Goal: Task Accomplishment & Management: Complete application form

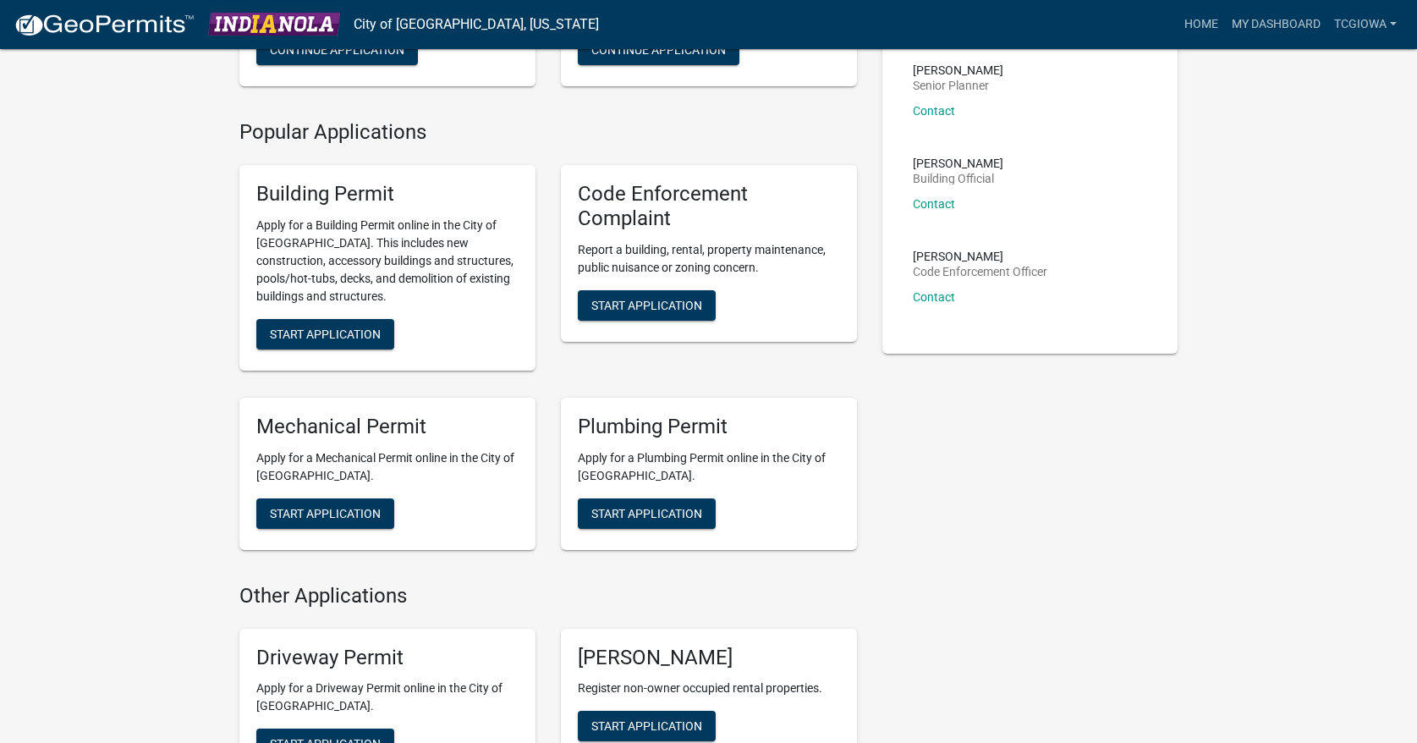
scroll to position [303, 0]
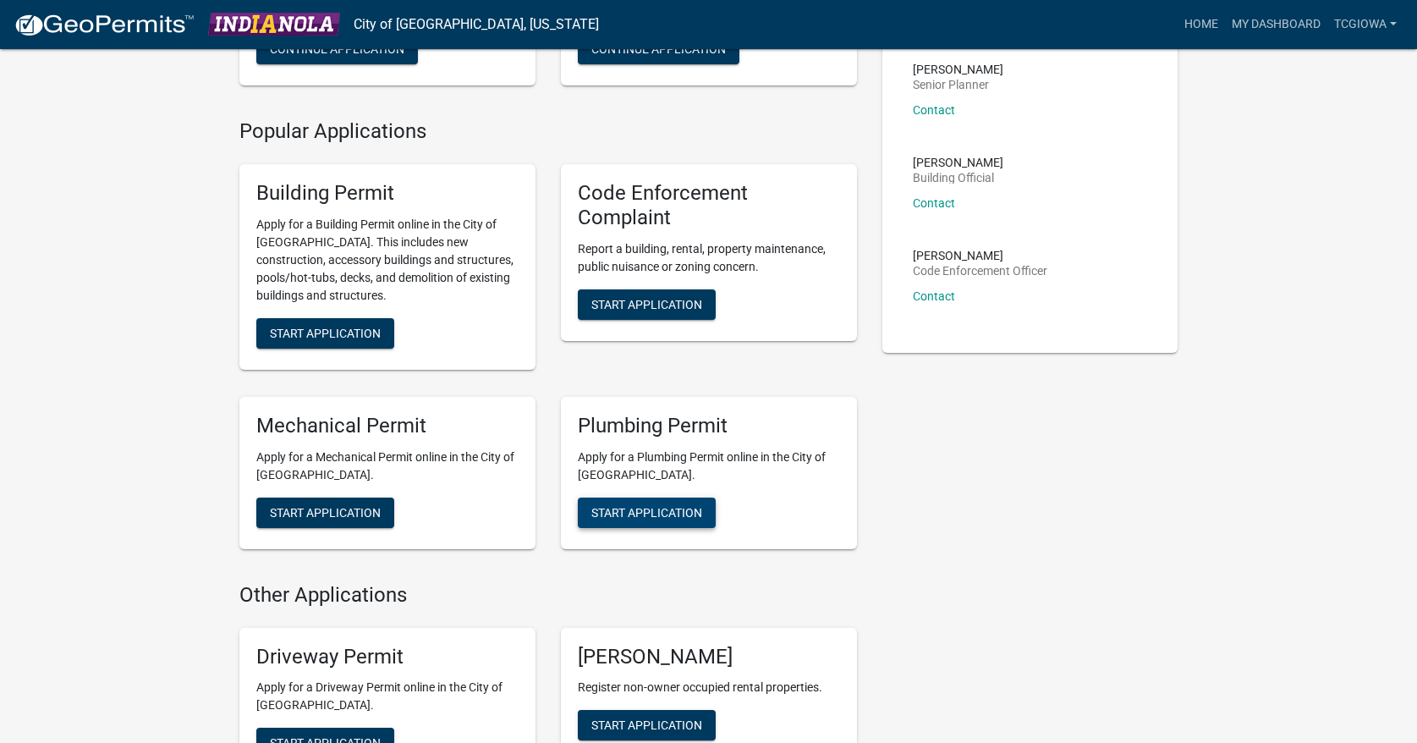
click at [667, 513] on span "Start Application" at bounding box center [646, 512] width 111 height 14
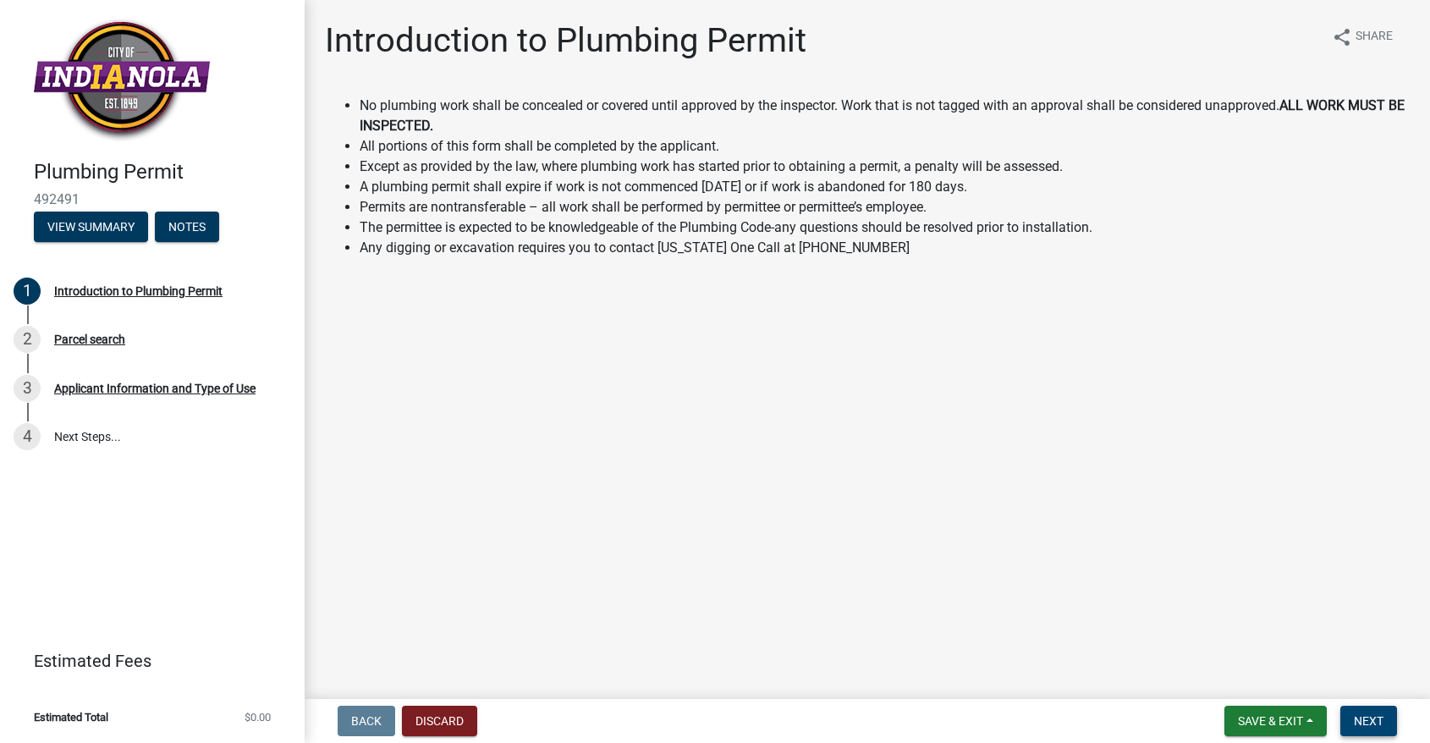
click at [1367, 715] on span "Next" at bounding box center [1368, 721] width 30 height 14
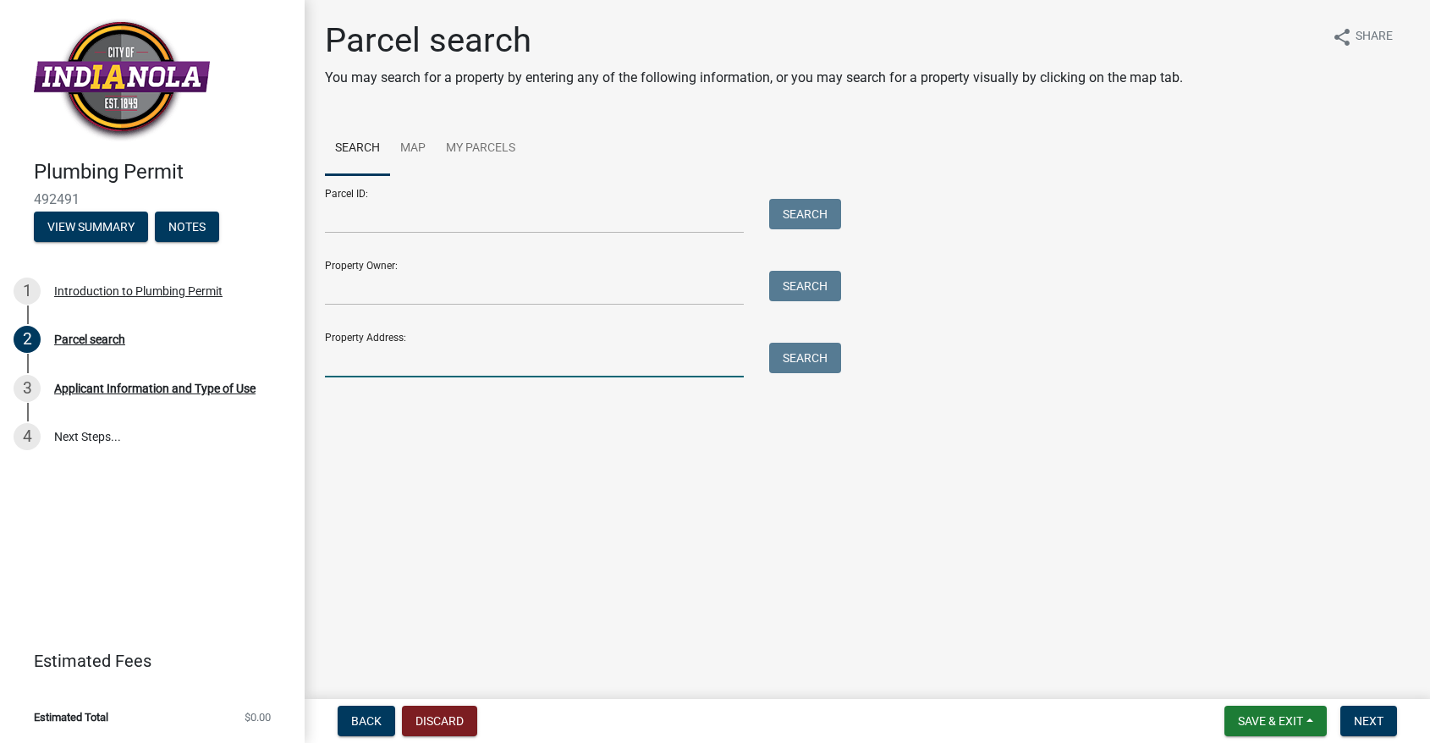
click at [558, 355] on input "Property Address:" at bounding box center [534, 360] width 419 height 35
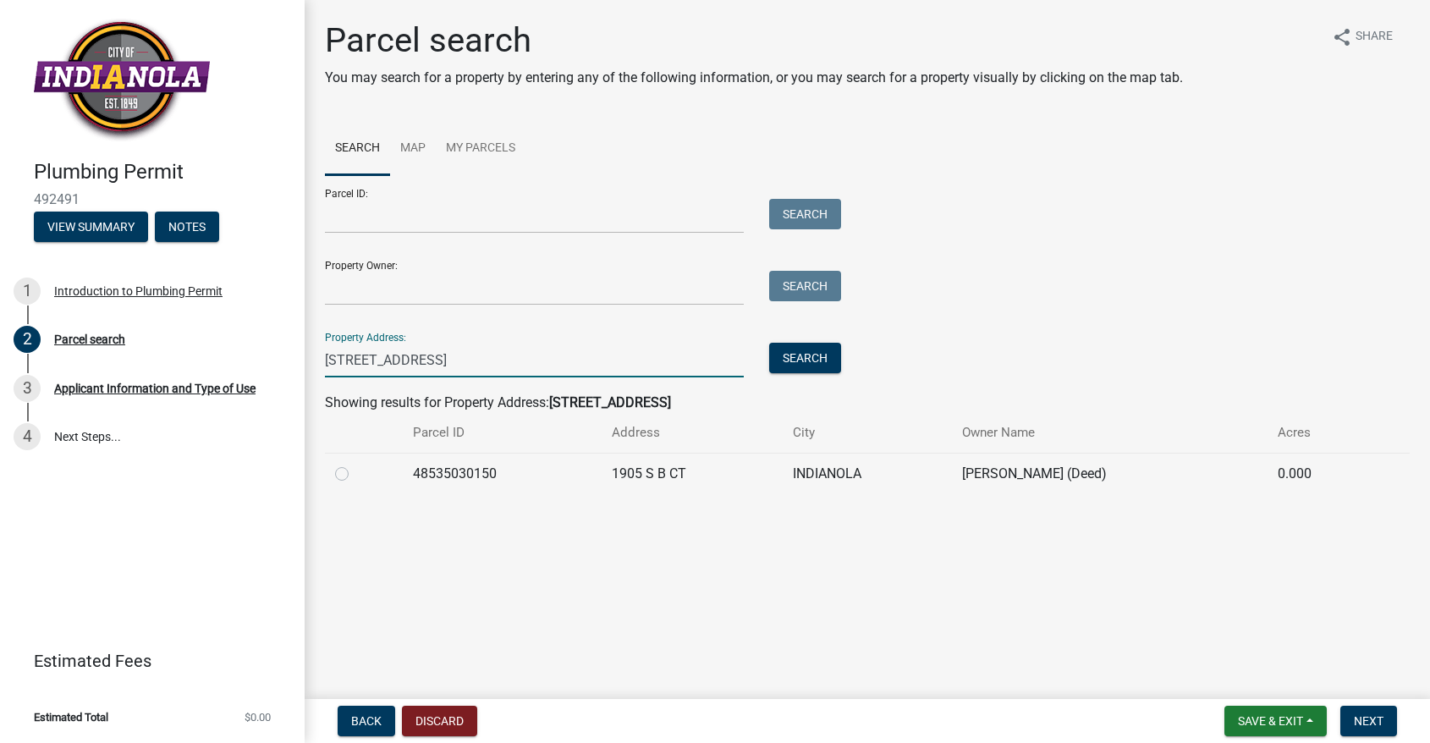
type input "[STREET_ADDRESS]"
click at [394, 480] on td at bounding box center [364, 473] width 78 height 41
click at [353, 473] on div at bounding box center [364, 474] width 58 height 20
click at [333, 473] on td at bounding box center [364, 473] width 78 height 41
click at [358, 473] on div at bounding box center [364, 474] width 58 height 20
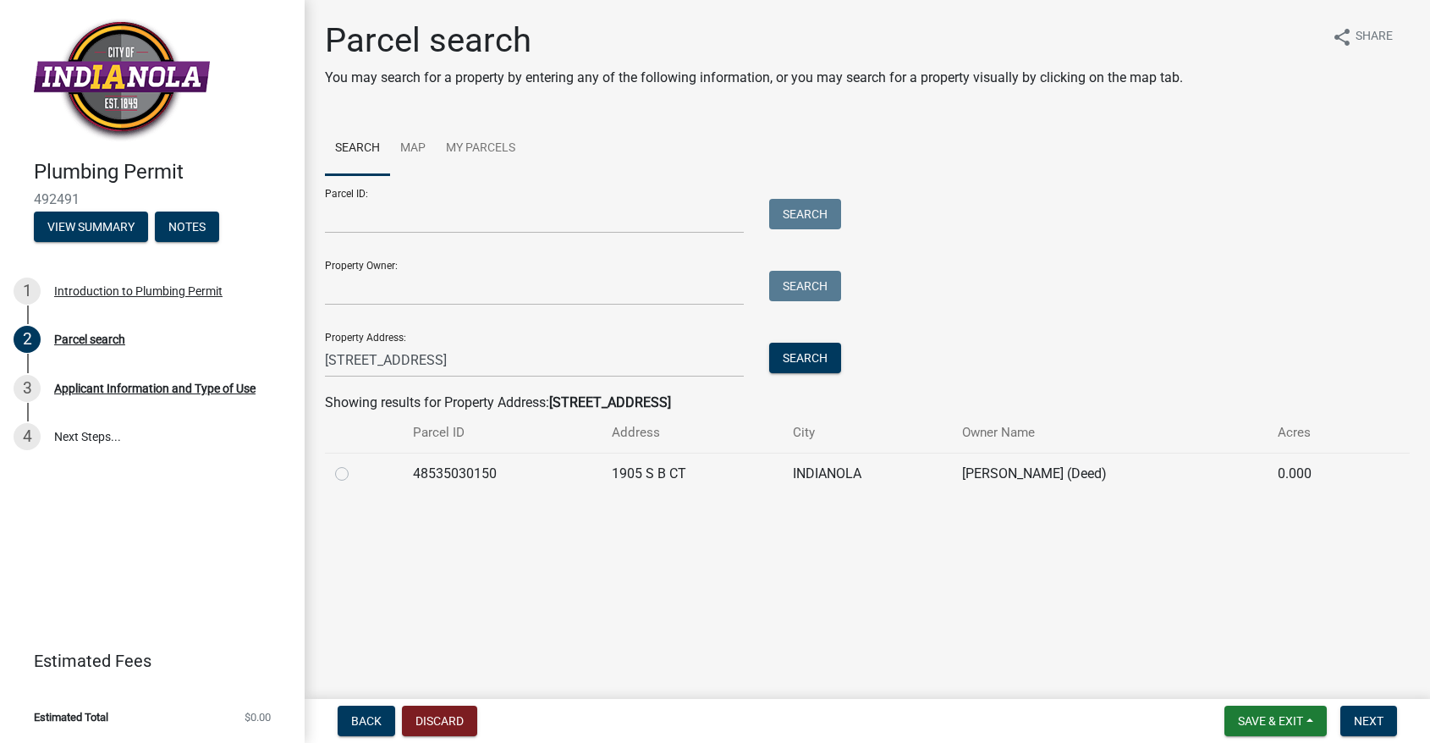
click at [355, 464] on label at bounding box center [355, 464] width 0 height 0
click at [355, 474] on input "radio" at bounding box center [360, 469] width 11 height 11
radio input "true"
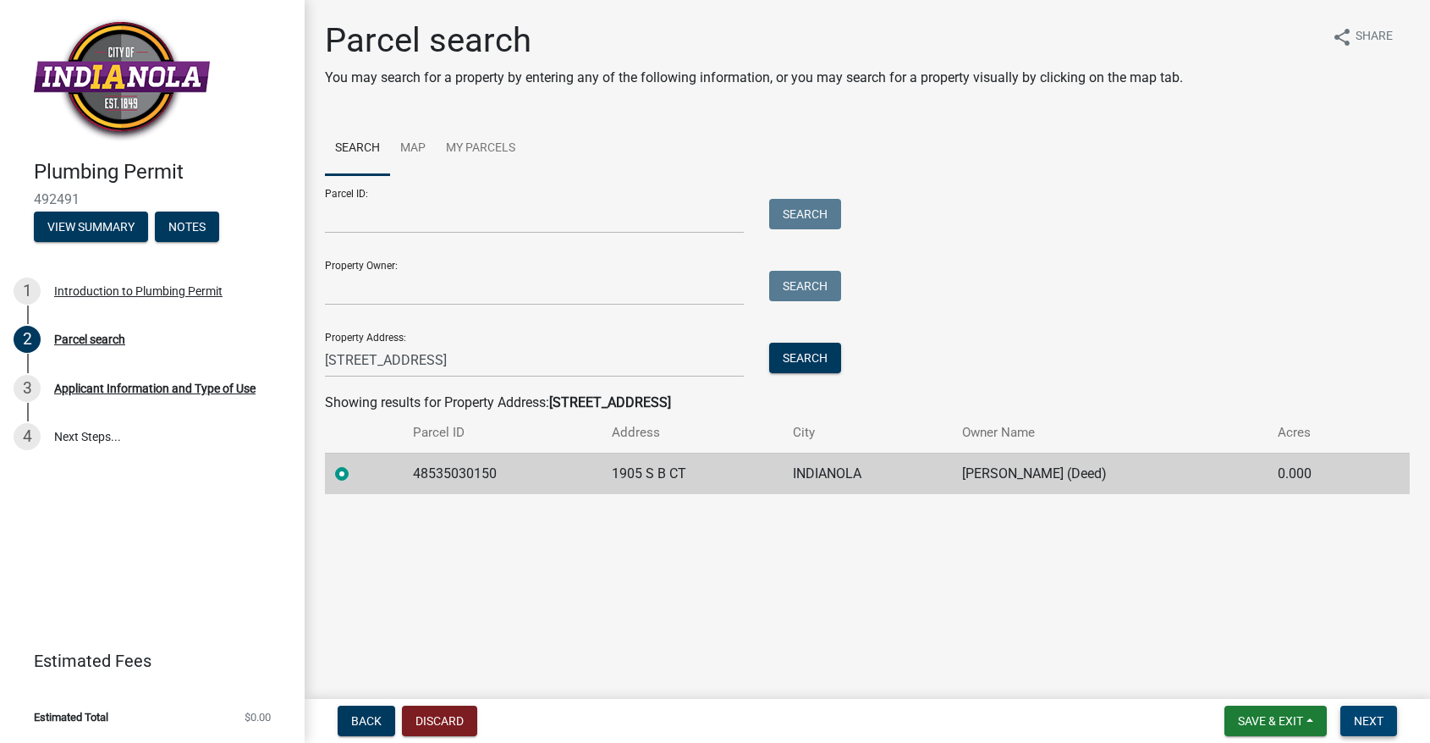
click at [1381, 723] on span "Next" at bounding box center [1368, 721] width 30 height 14
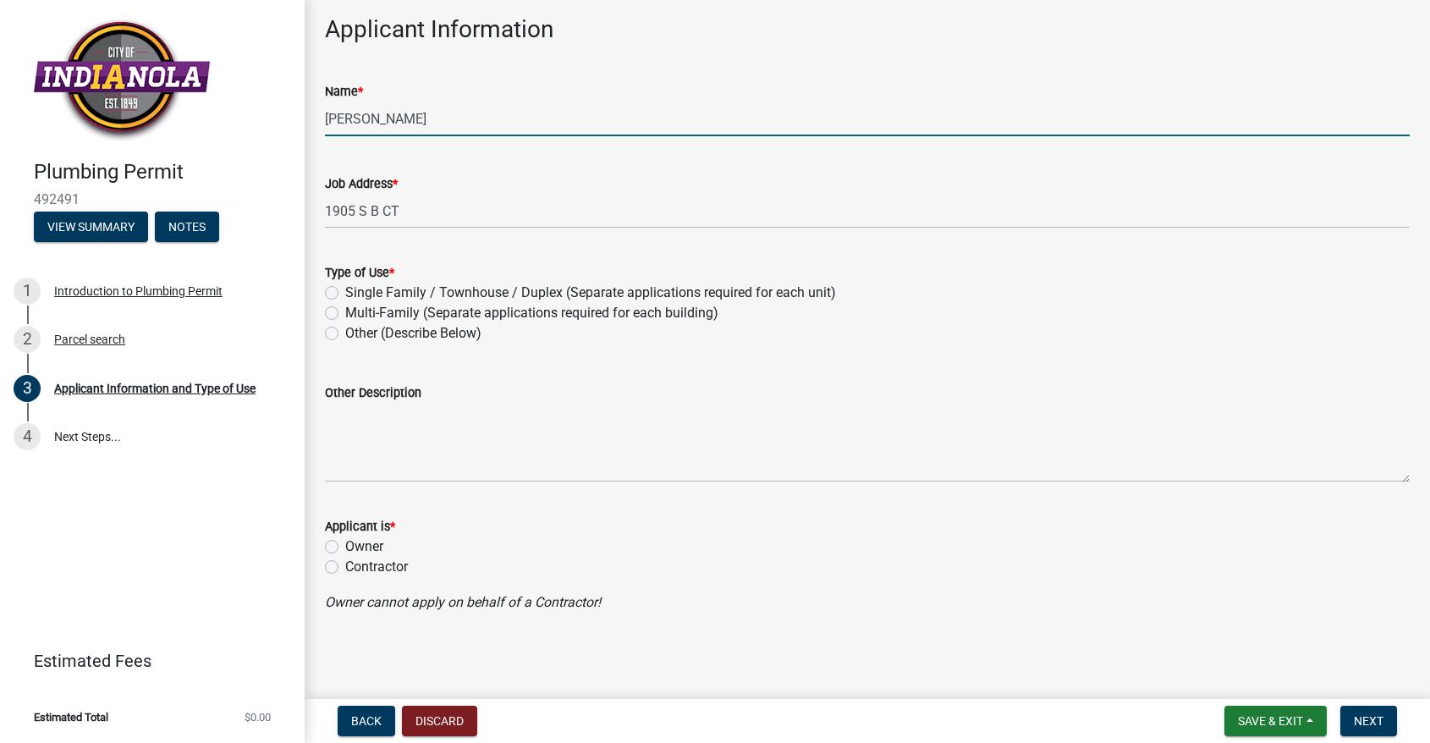
scroll to position [79, 0]
type input "[PERSON_NAME]"
click at [343, 564] on div "Contractor" at bounding box center [867, 567] width 1084 height 20
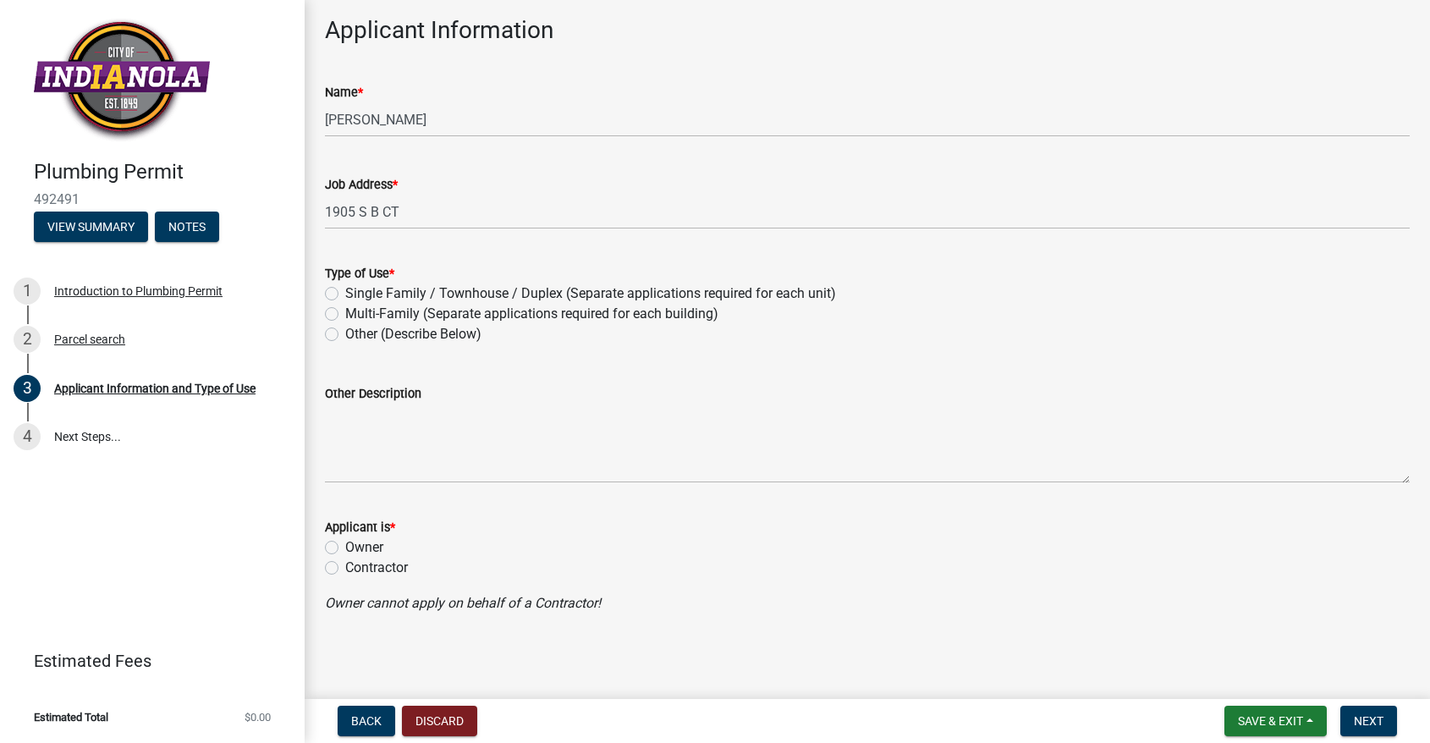
click at [342, 567] on div "Contractor" at bounding box center [867, 567] width 1084 height 20
click at [345, 292] on label "Single Family / Townhouse / Duplex (Separate applications required for each uni…" at bounding box center [590, 293] width 491 height 20
click at [345, 292] on input "Single Family / Townhouse / Duplex (Separate applications required for each uni…" at bounding box center [350, 288] width 11 height 11
radio input "true"
click at [345, 569] on label "Contractor" at bounding box center [376, 567] width 63 height 20
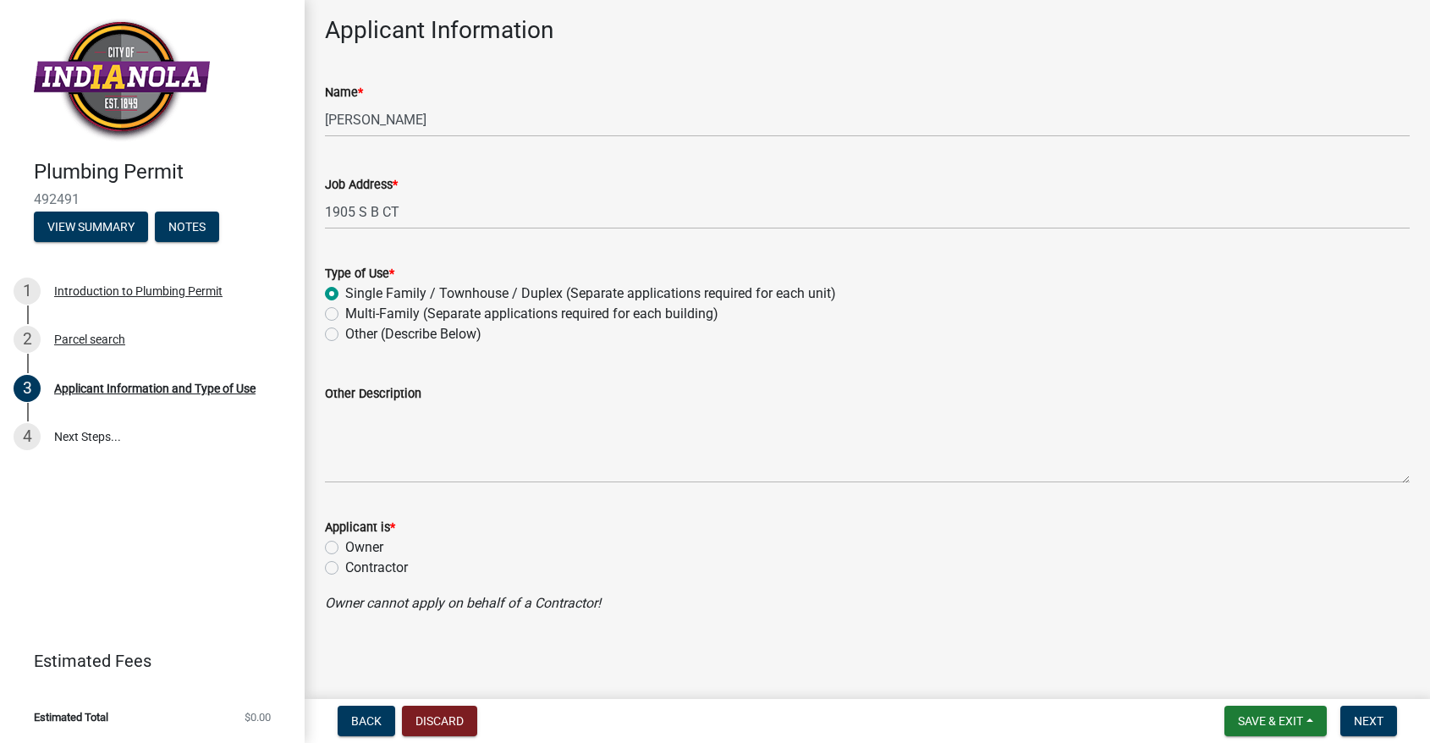
click at [345, 568] on input "Contractor" at bounding box center [350, 562] width 11 height 11
radio input "true"
click at [1364, 715] on span "Next" at bounding box center [1368, 721] width 30 height 14
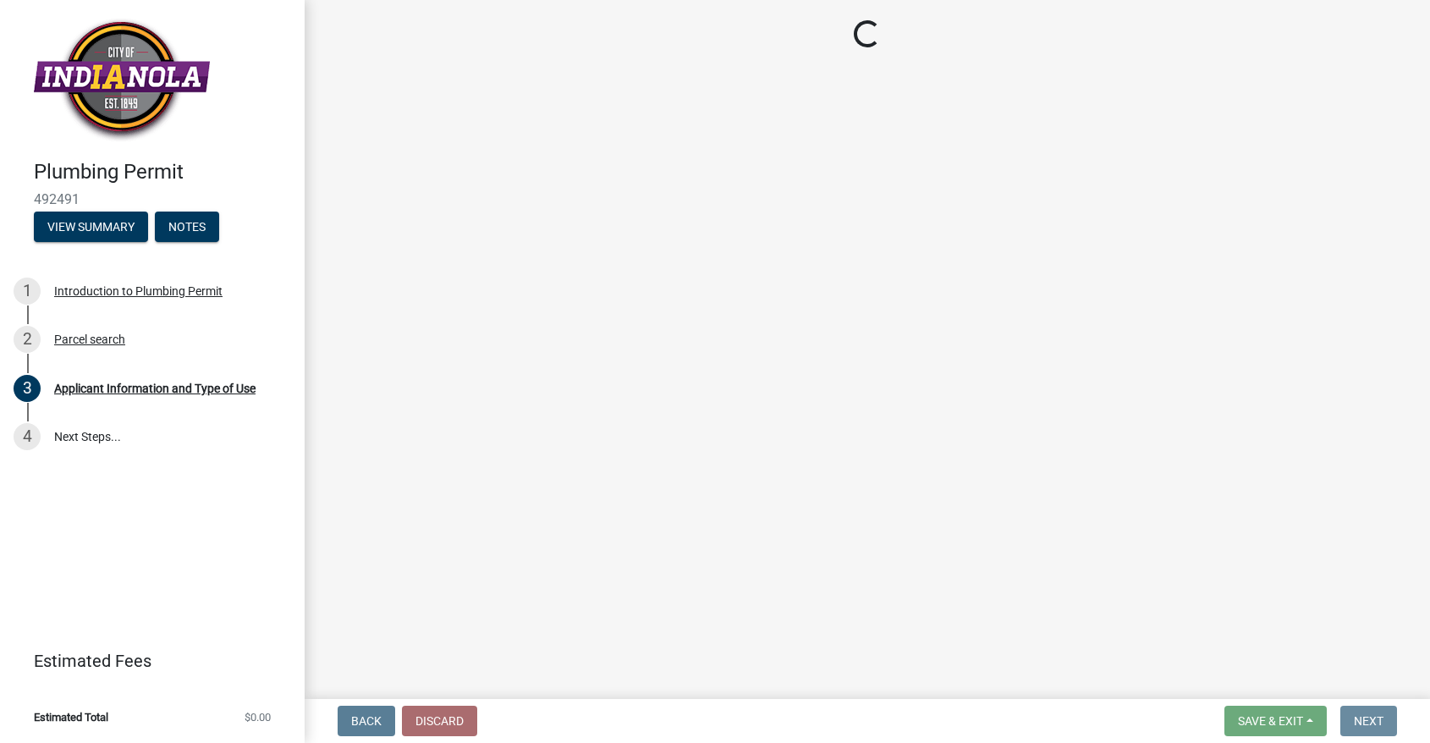
scroll to position [0, 0]
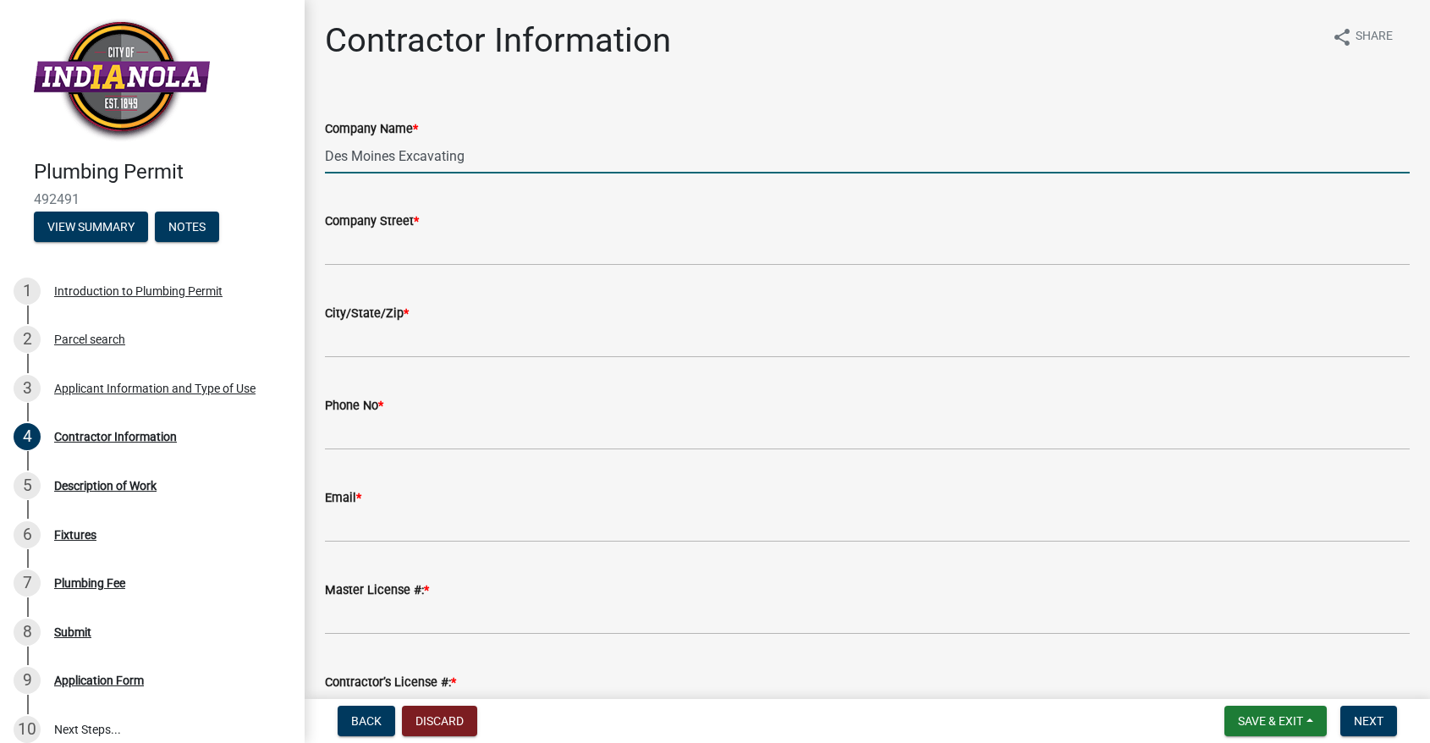
type input "Des Moines Excavating"
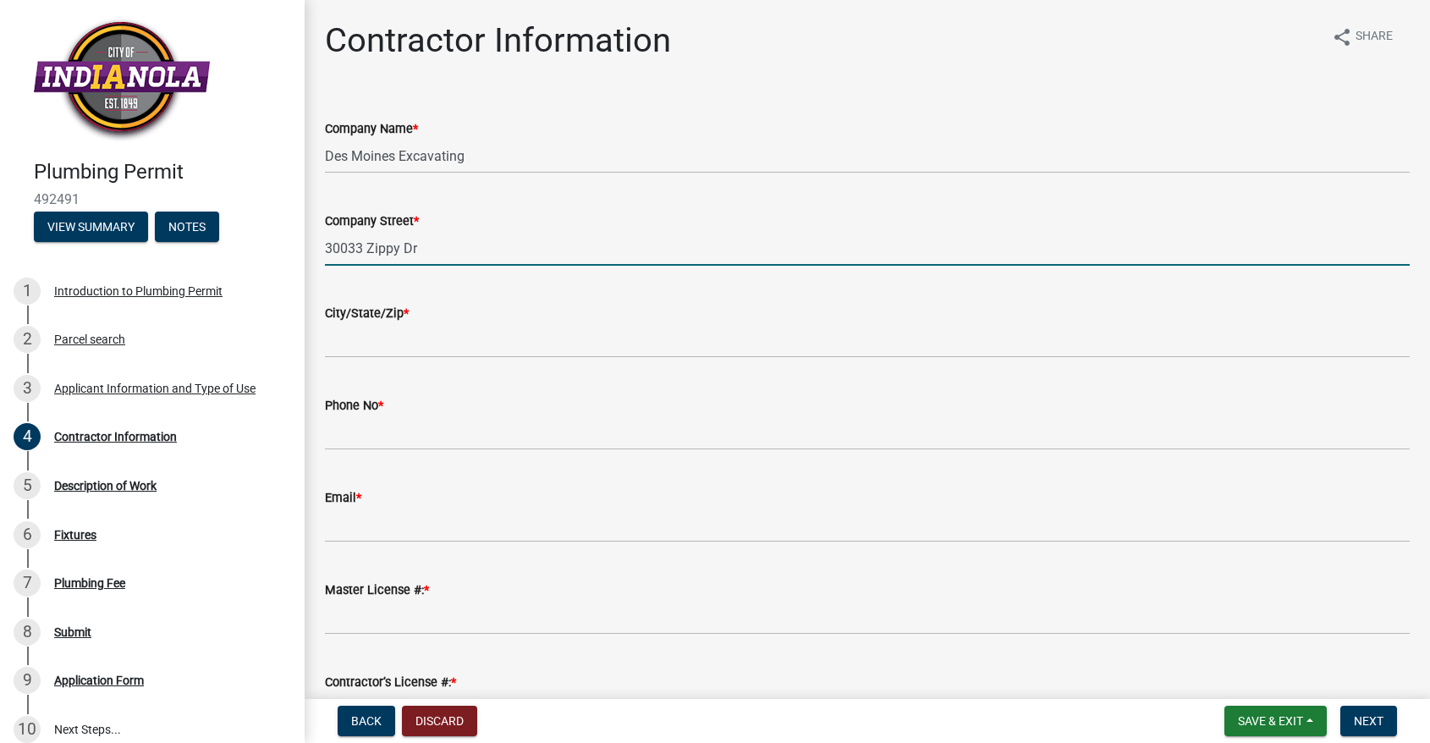
type input "30033 Zippy Dr"
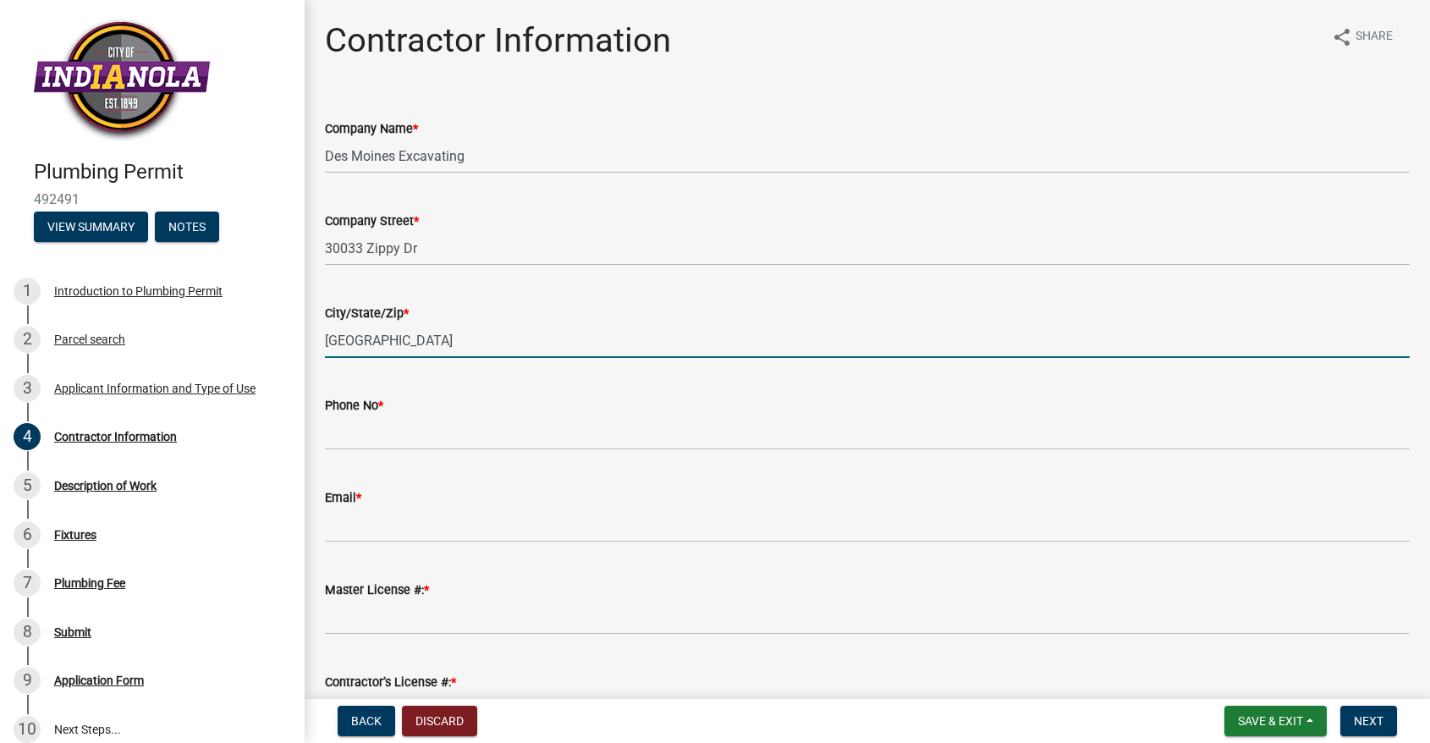
type input "[GEOGRAPHIC_DATA]"
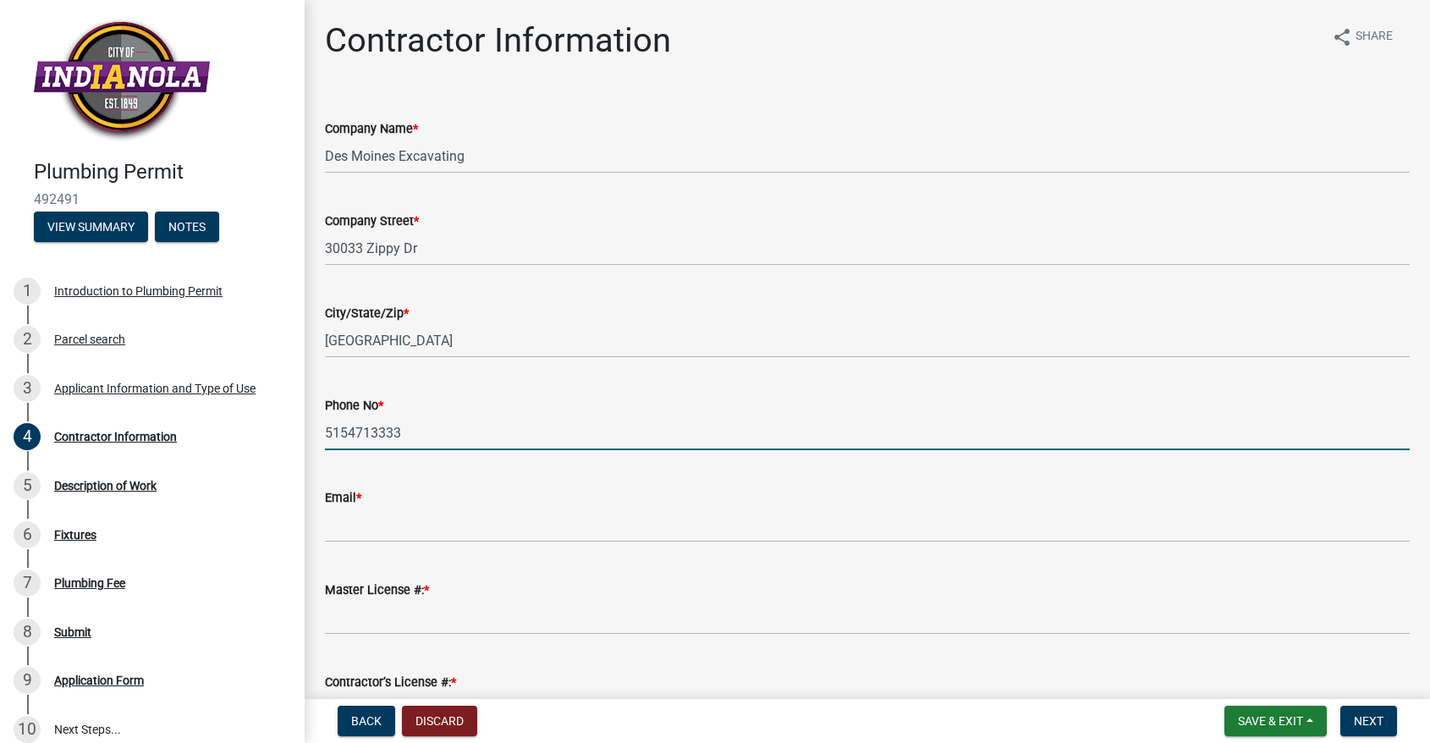
type input "5154713333"
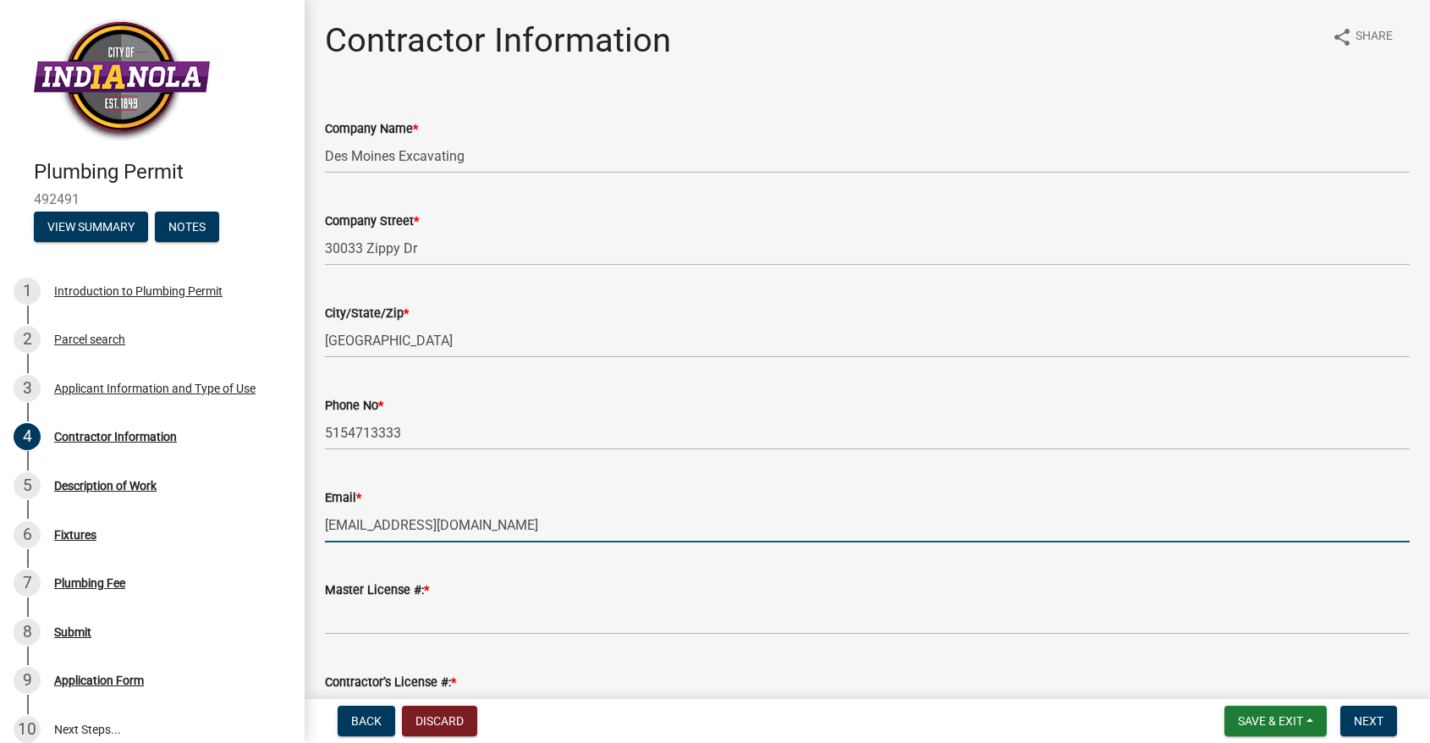
type input "[EMAIL_ADDRESS][DOMAIN_NAME]"
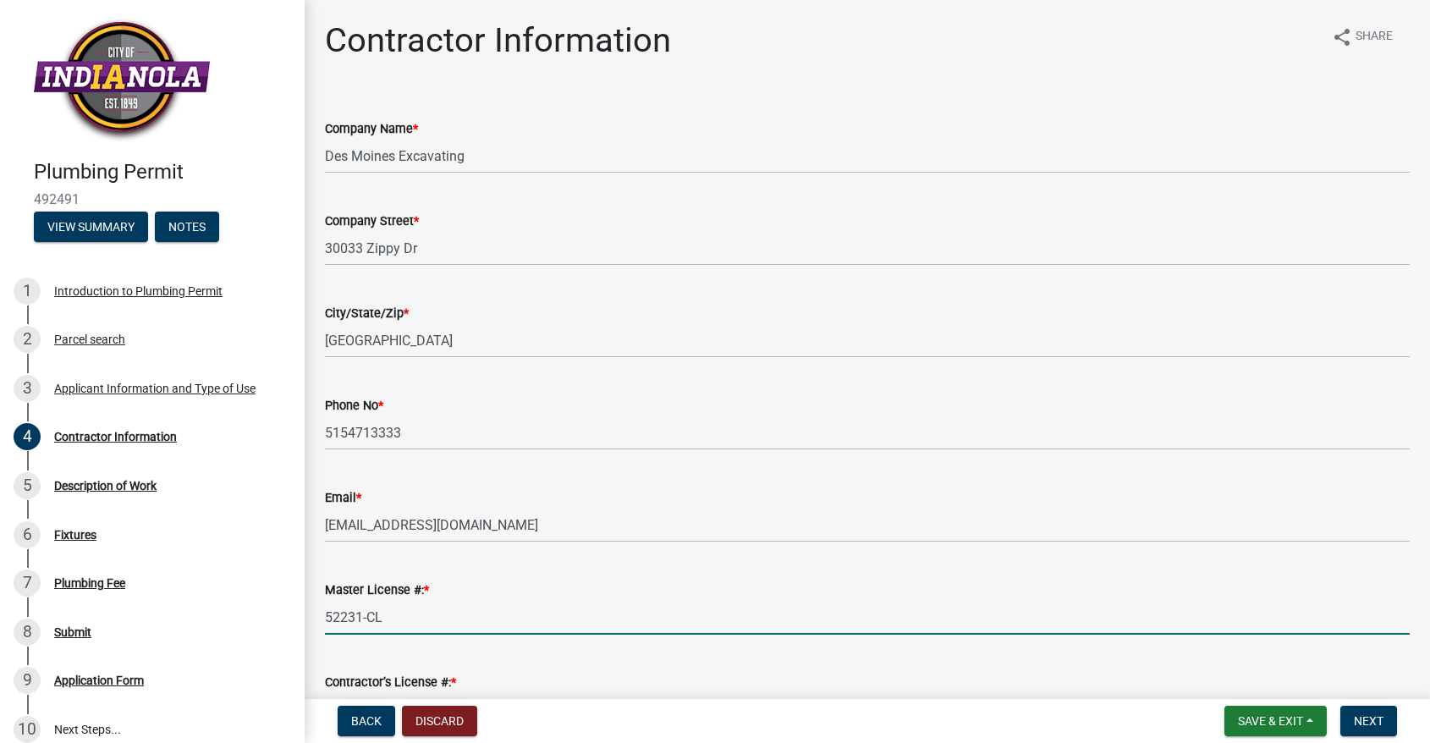
type input "52231-CL"
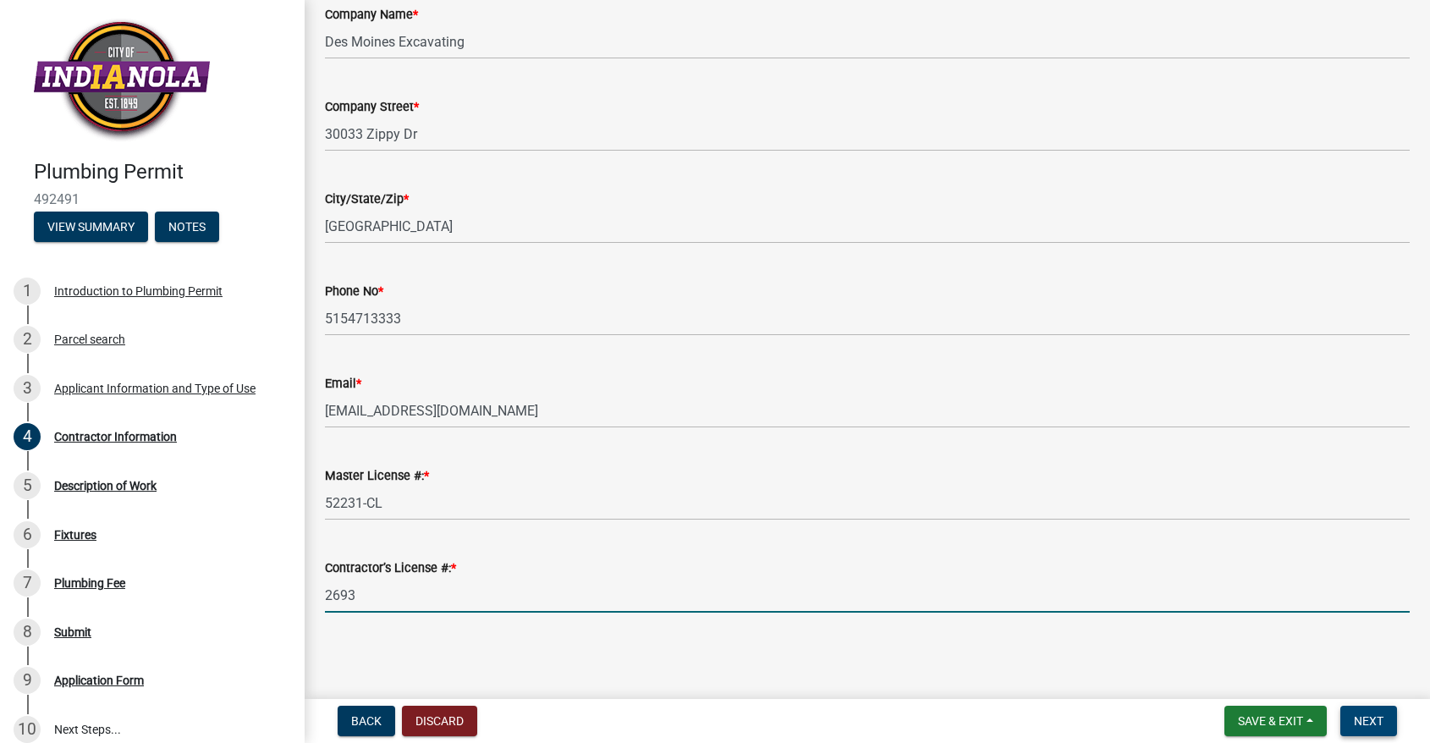
type input "2693"
click at [1364, 722] on span "Next" at bounding box center [1368, 721] width 30 height 14
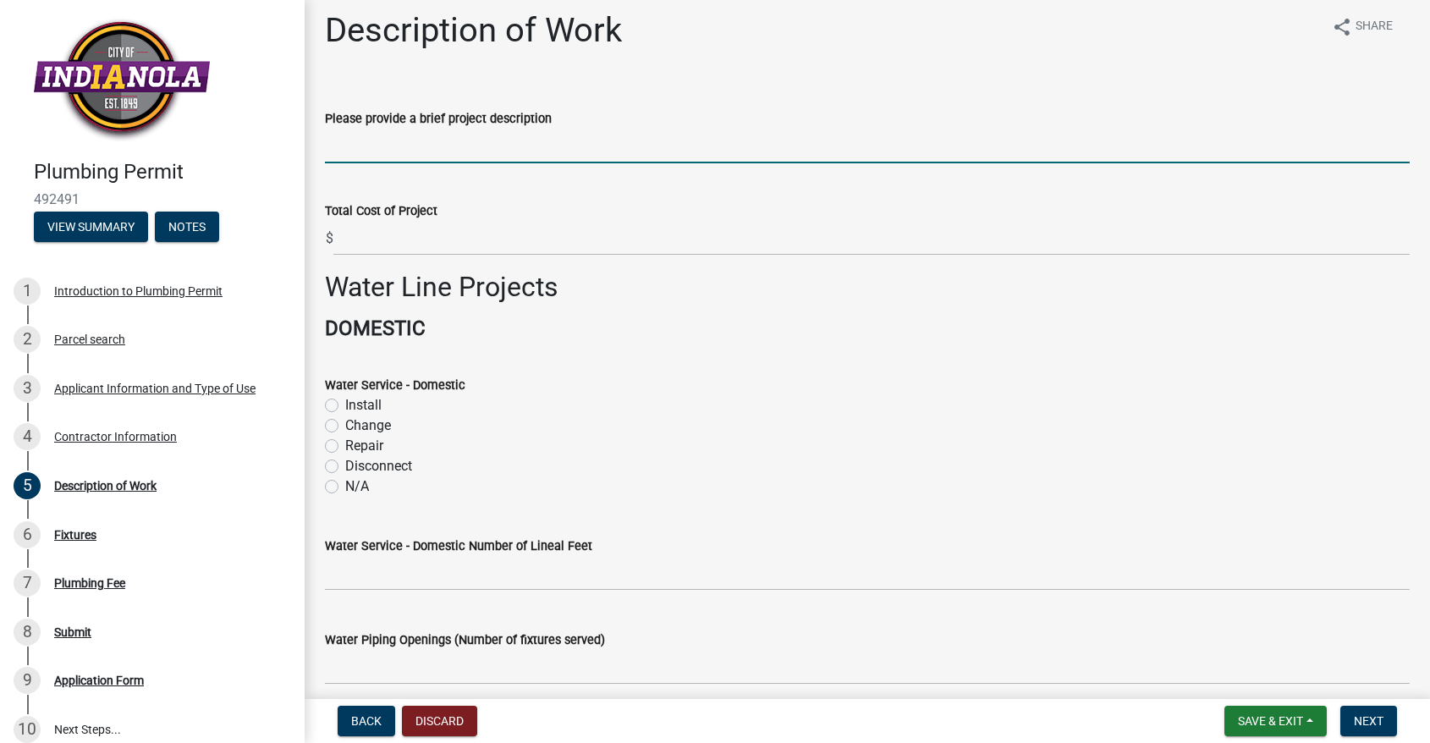
click at [364, 161] on wm-data-entity-input "Please provide a brief project description" at bounding box center [867, 131] width 1084 height 92
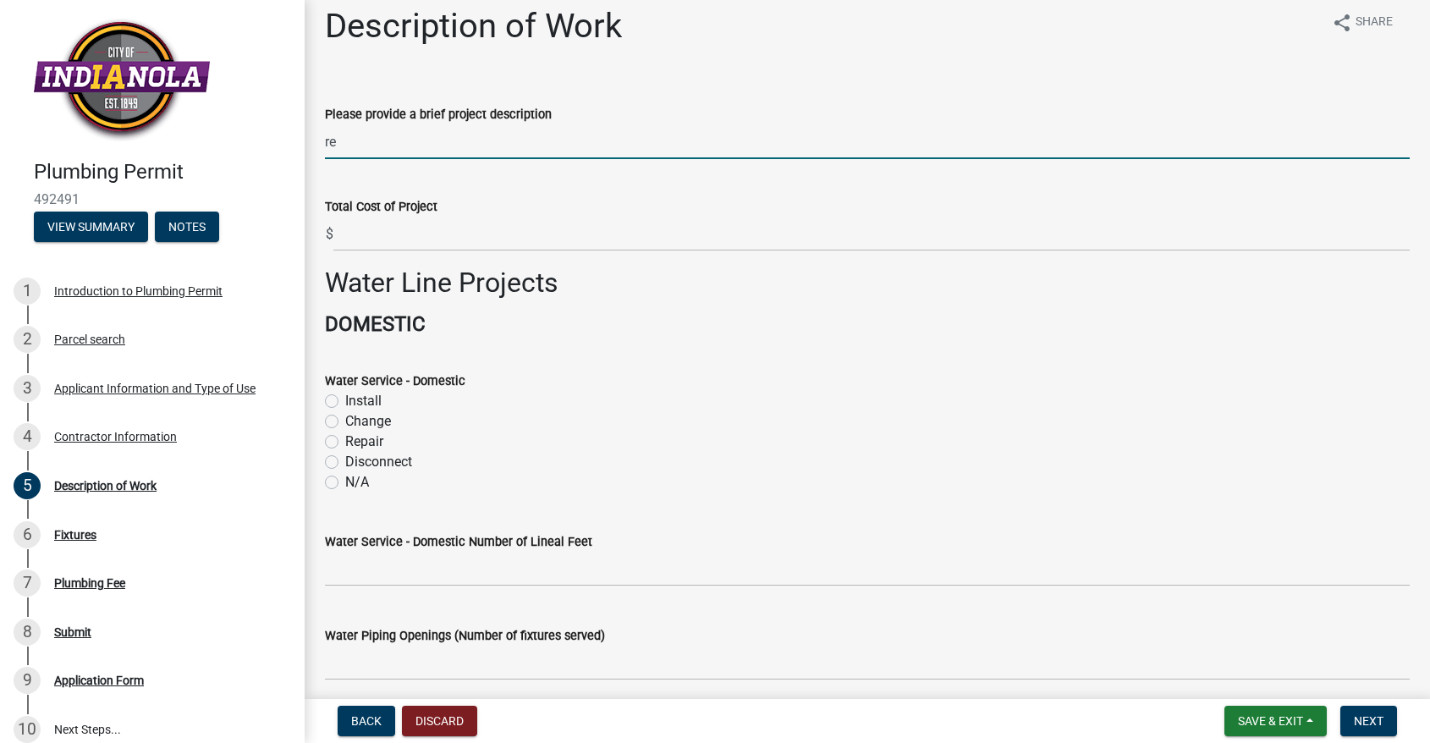
type input "r"
type input "install new water service line from curb stop to meter"
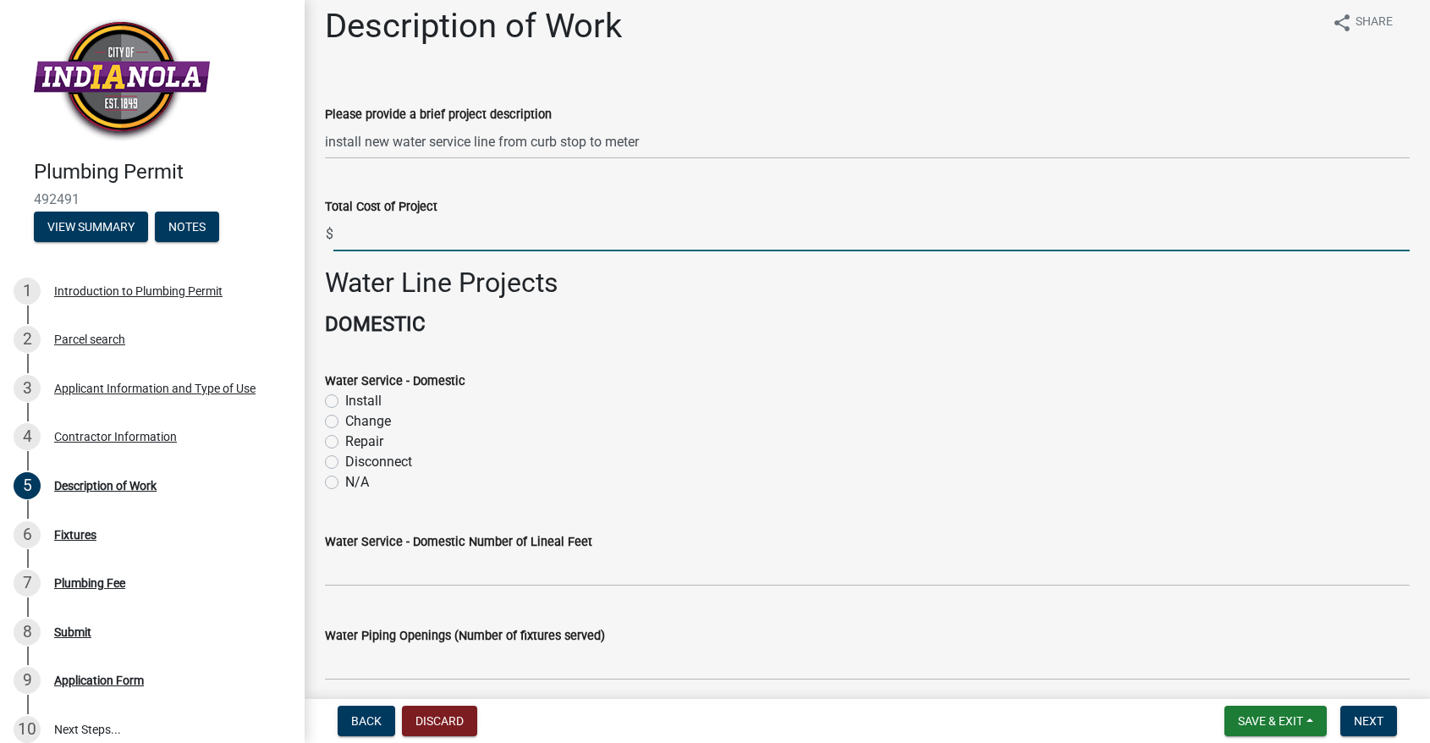
click at [359, 239] on input "text" at bounding box center [871, 234] width 1076 height 35
type input "6000"
click at [345, 400] on label "Install" at bounding box center [363, 401] width 36 height 20
click at [345, 400] on input "Install" at bounding box center [350, 396] width 11 height 11
radio input "true"
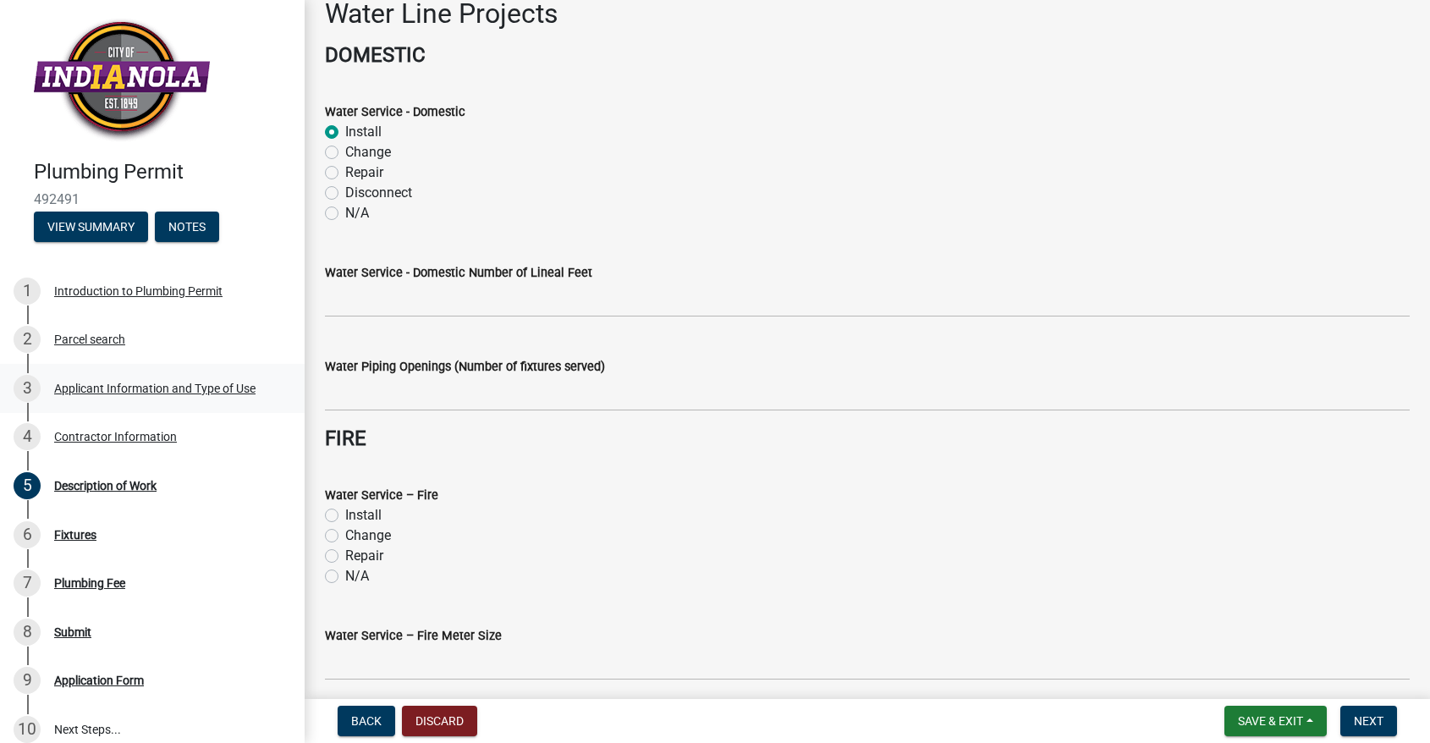
scroll to position [282, 0]
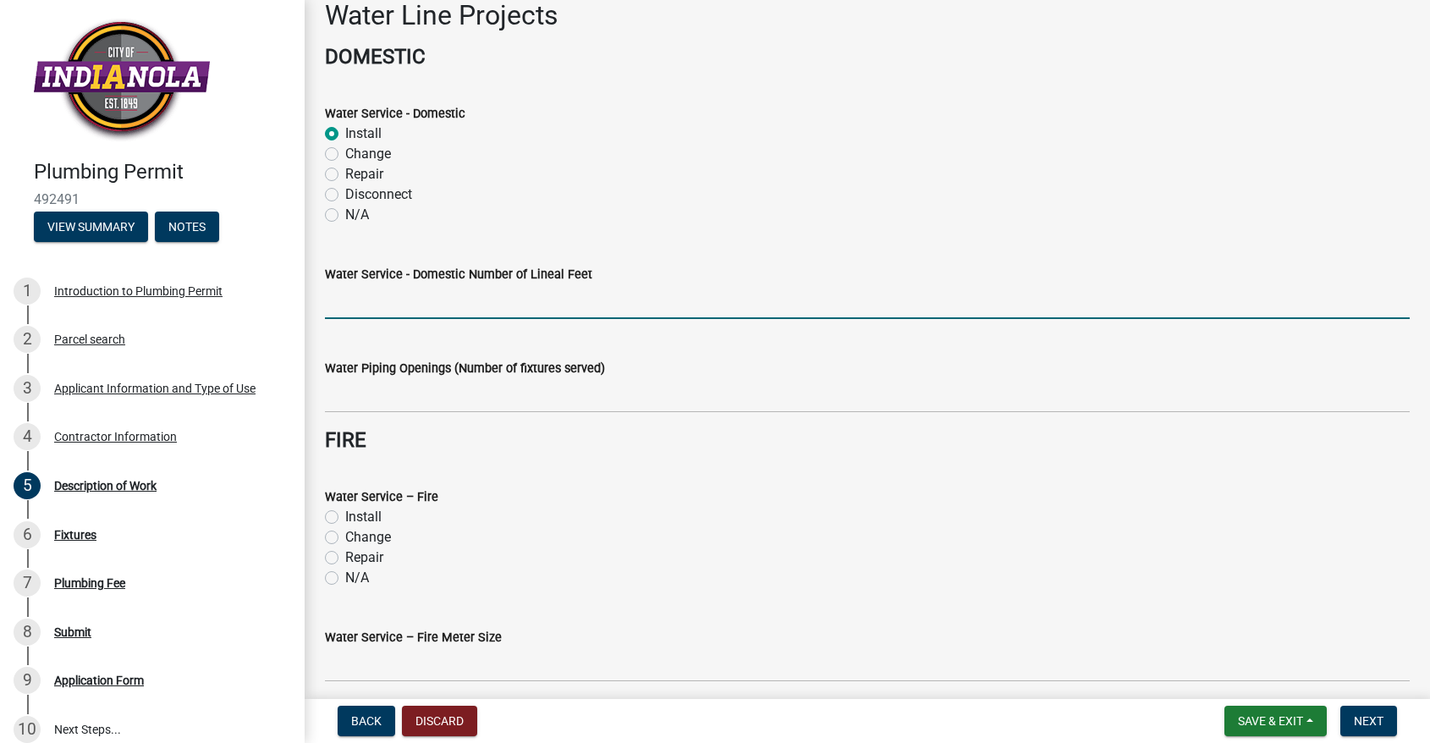
click at [345, 305] on input "text" at bounding box center [867, 301] width 1084 height 35
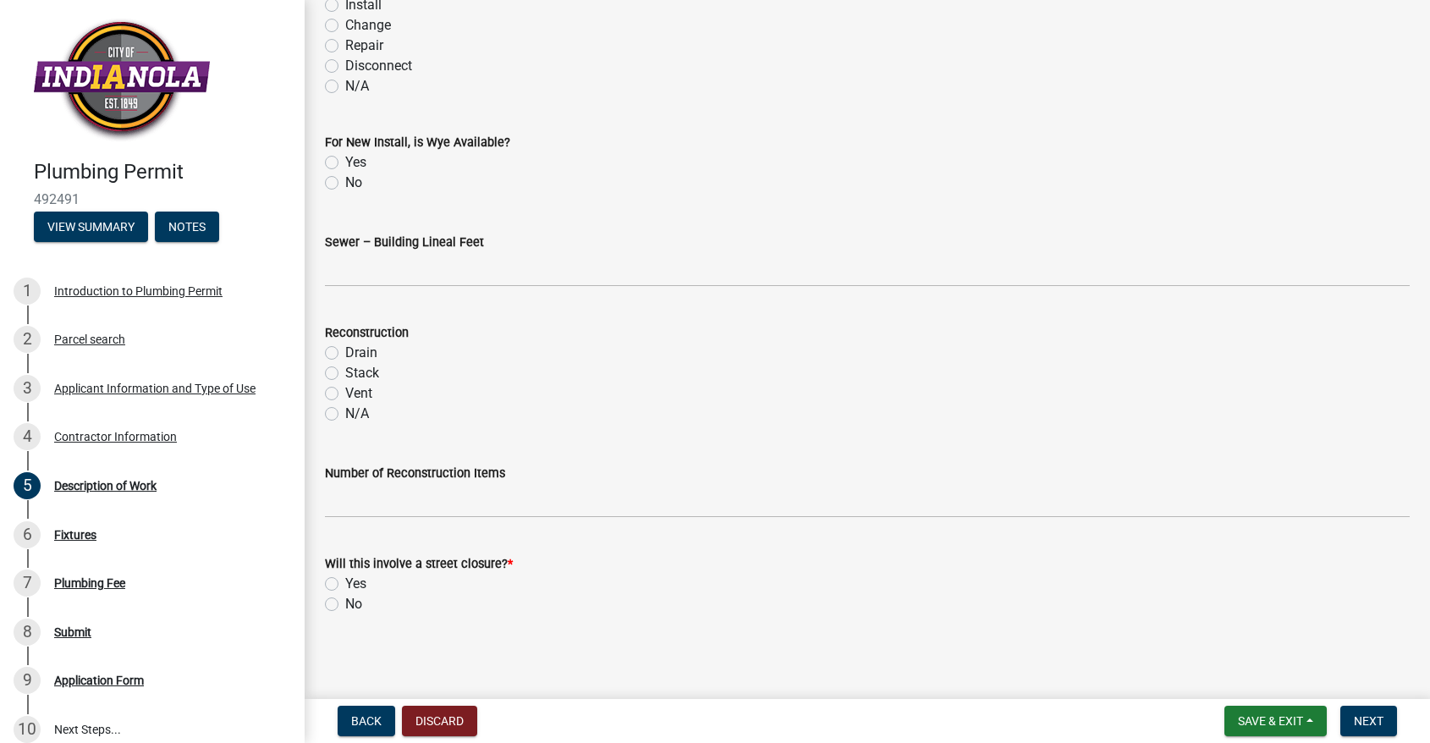
scroll to position [0, 0]
type input "86"
click at [345, 582] on label "Yes" at bounding box center [355, 584] width 21 height 20
click at [345, 582] on input "Yes" at bounding box center [350, 579] width 11 height 11
radio input "true"
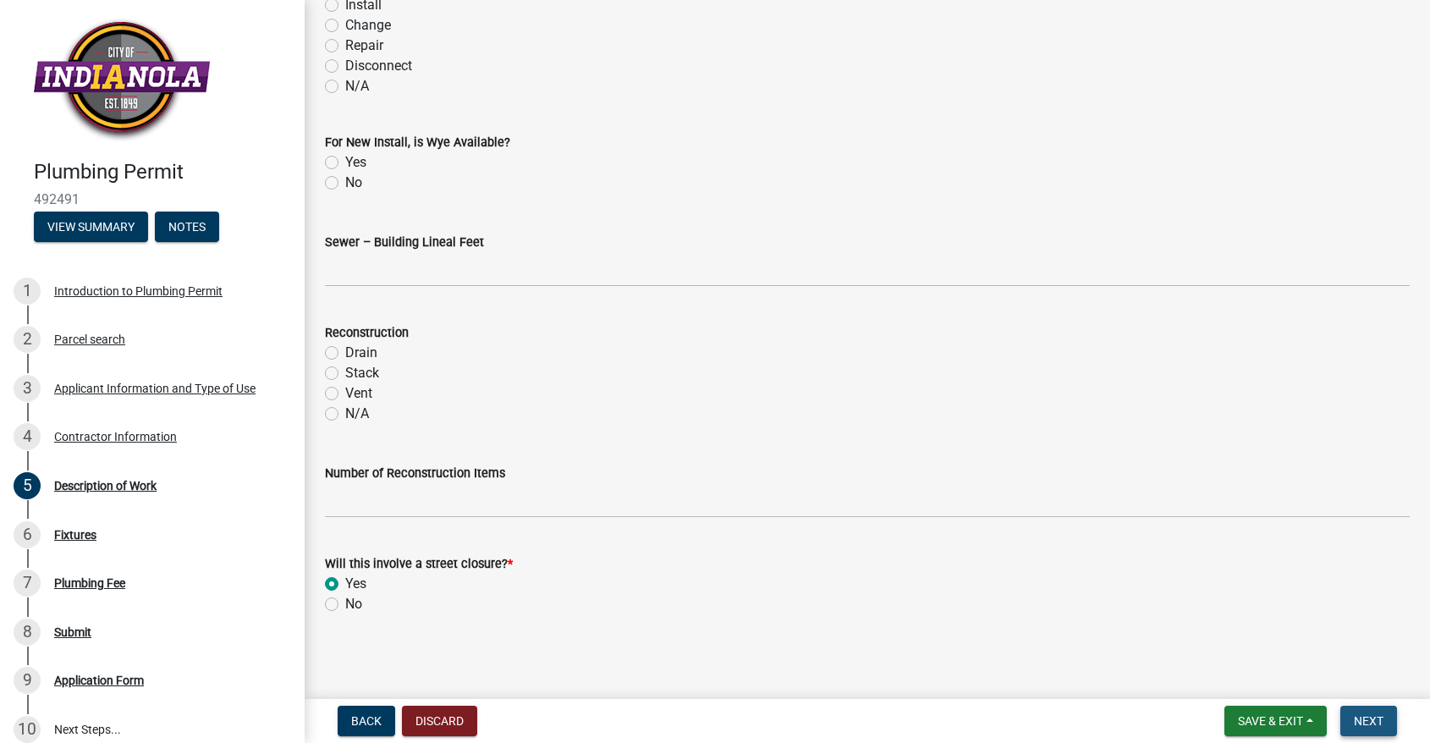
click at [1365, 716] on span "Next" at bounding box center [1368, 721] width 30 height 14
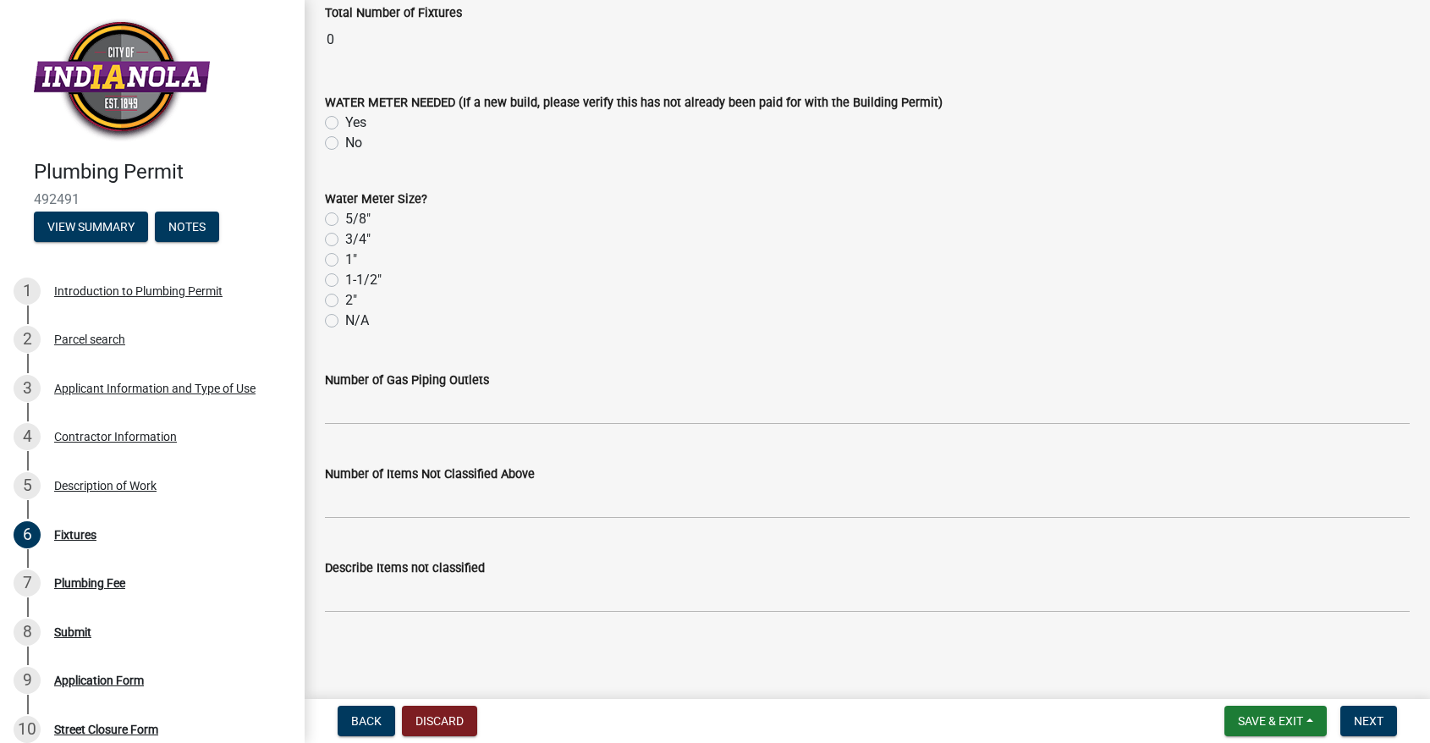
scroll to position [2779, 0]
click at [345, 238] on label "3/4"" at bounding box center [357, 239] width 25 height 20
click at [345, 238] on input "3/4"" at bounding box center [350, 234] width 11 height 11
radio input "true"
click at [345, 137] on label "No" at bounding box center [353, 143] width 17 height 20
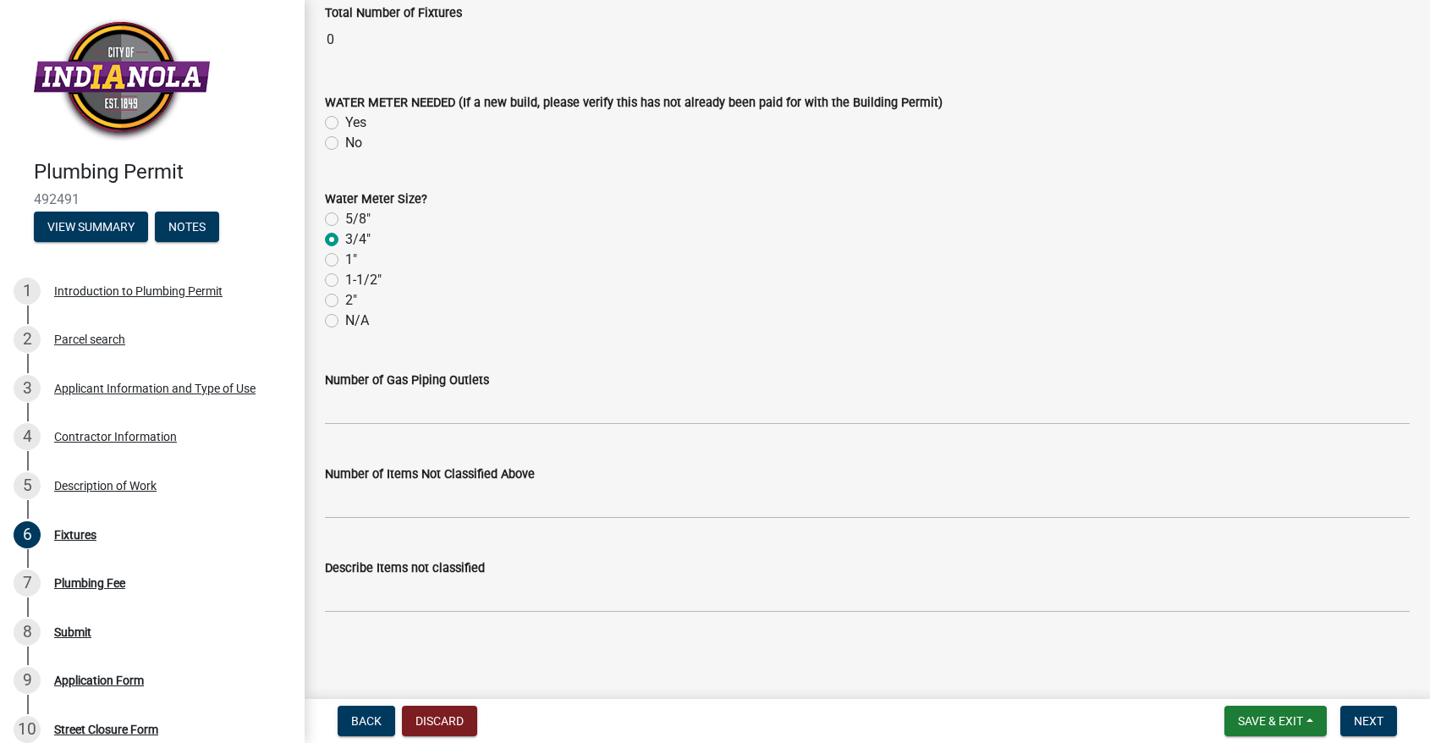
click at [345, 137] on input "No" at bounding box center [350, 138] width 11 height 11
radio input "true"
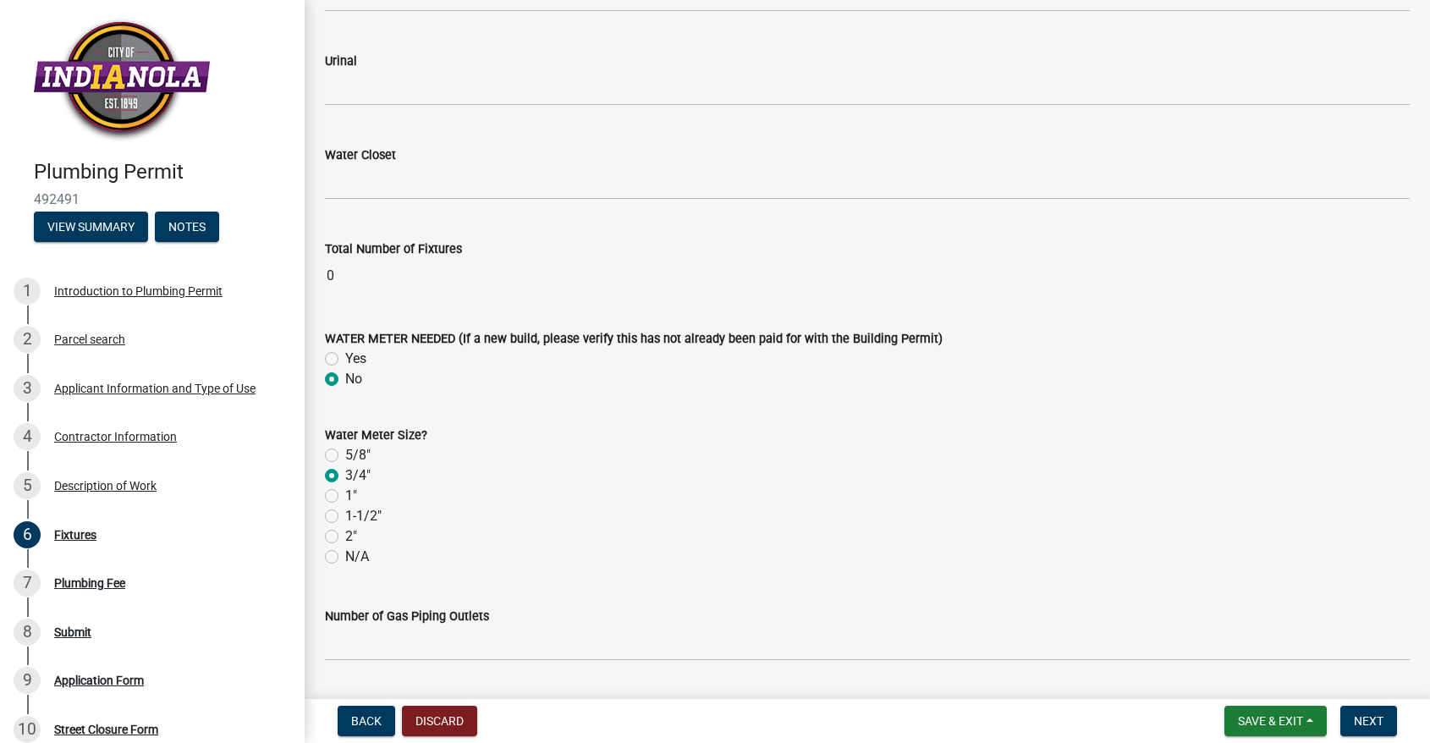
scroll to position [2538, 0]
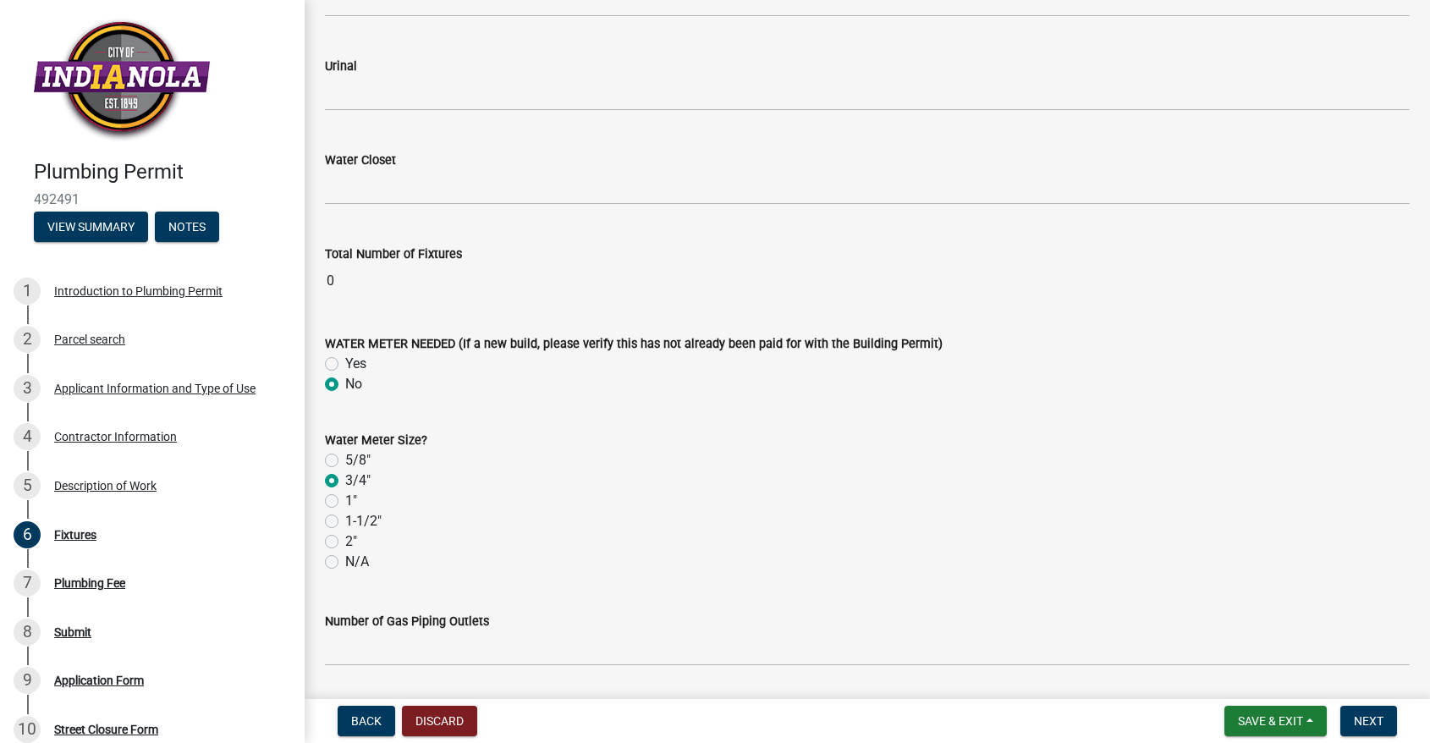
click at [1410, 726] on div "Back Discard Save & Exit Save Save & Exit Next" at bounding box center [867, 720] width 1098 height 30
click at [1375, 722] on span "Next" at bounding box center [1368, 721] width 30 height 14
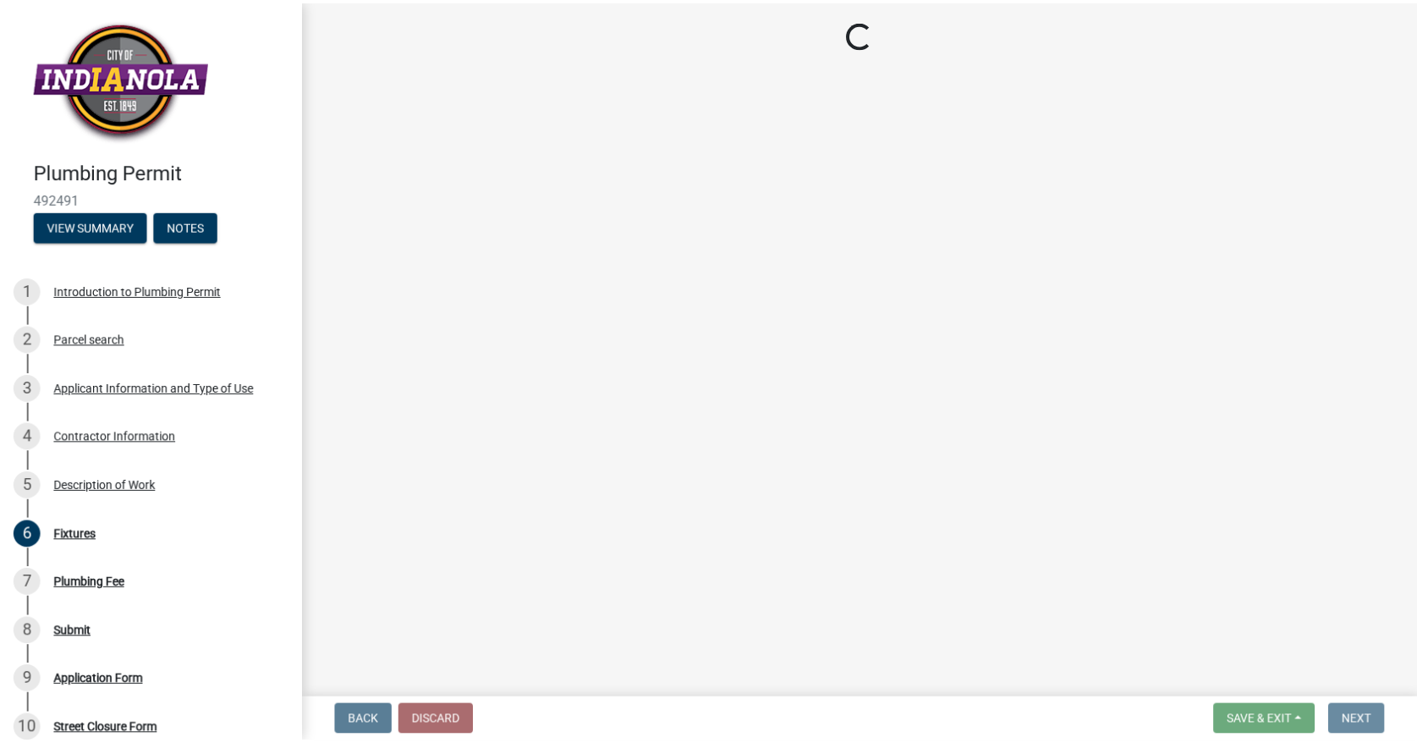
scroll to position [0, 0]
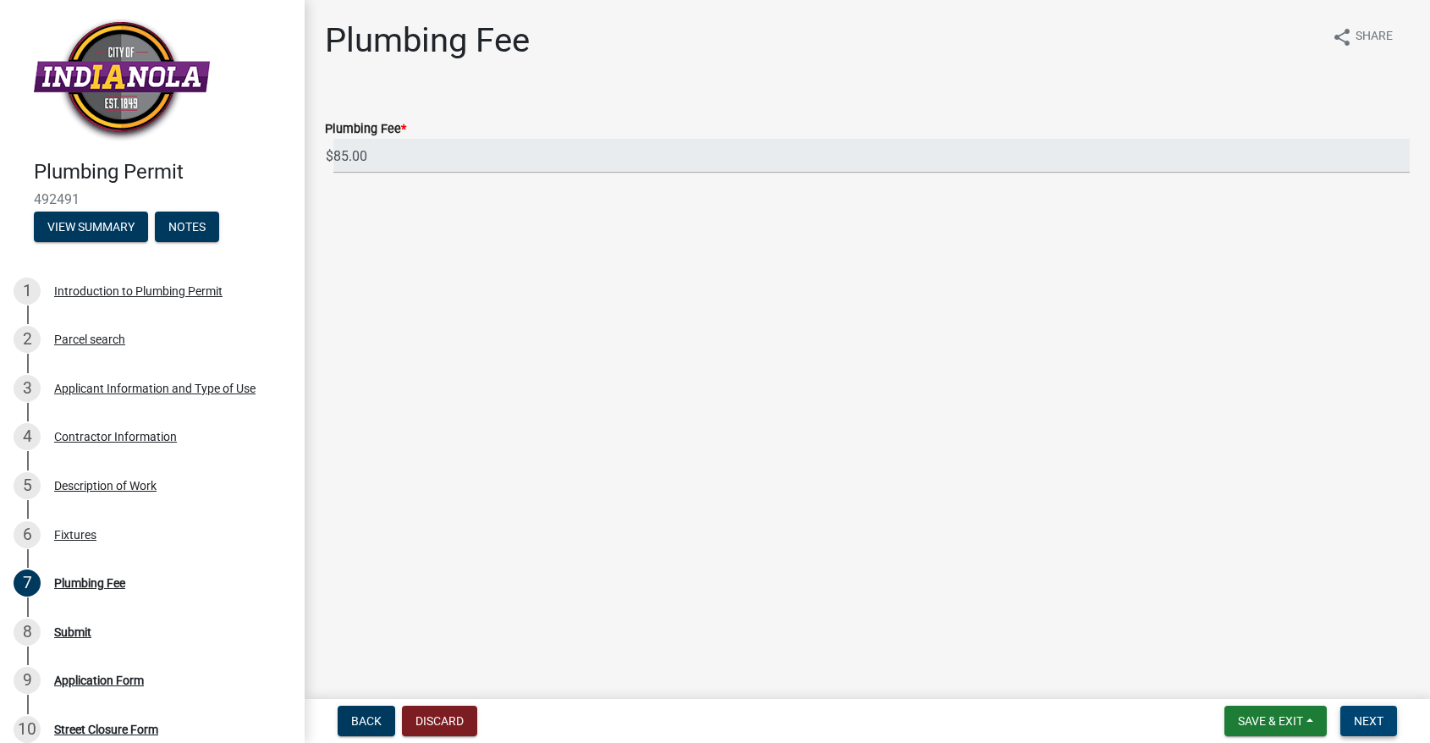
click at [1375, 722] on span "Next" at bounding box center [1368, 721] width 30 height 14
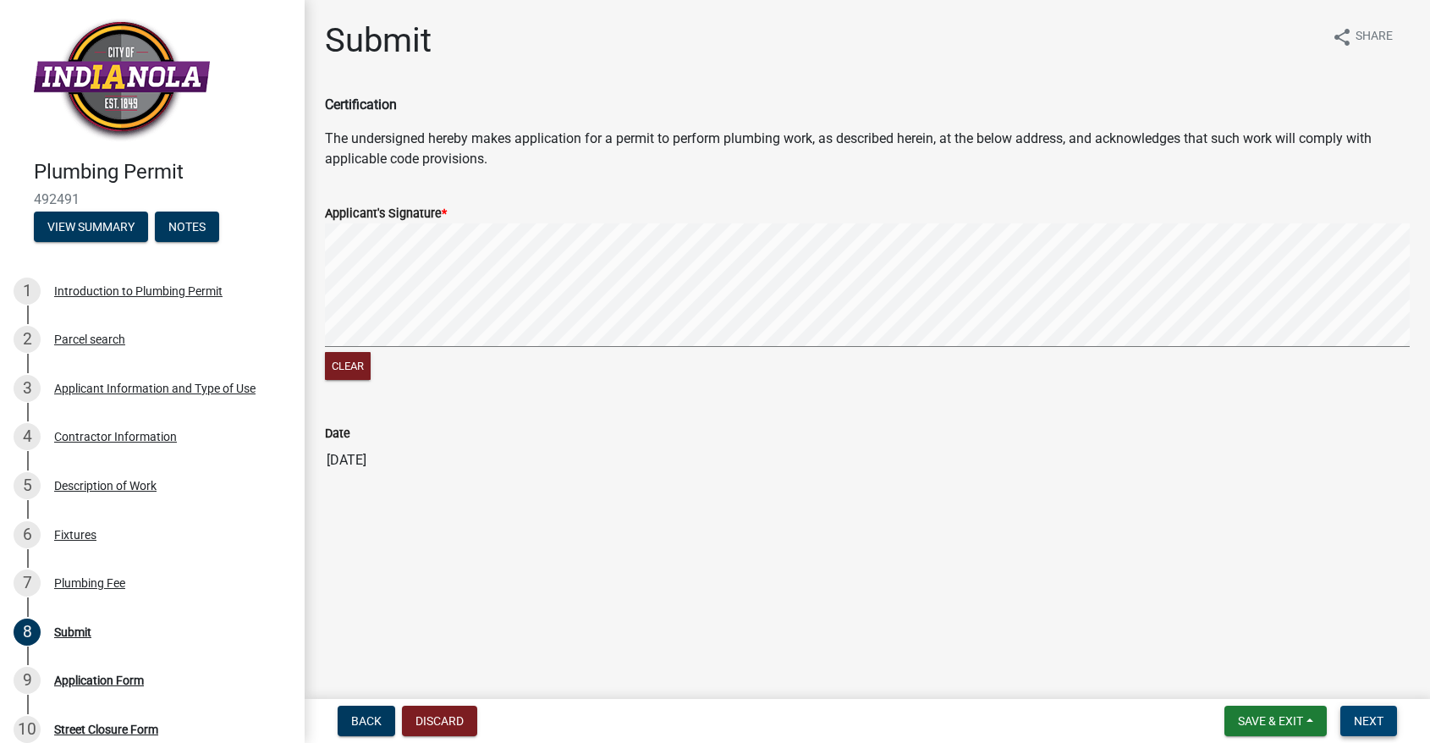
click at [1387, 715] on button "Next" at bounding box center [1368, 720] width 57 height 30
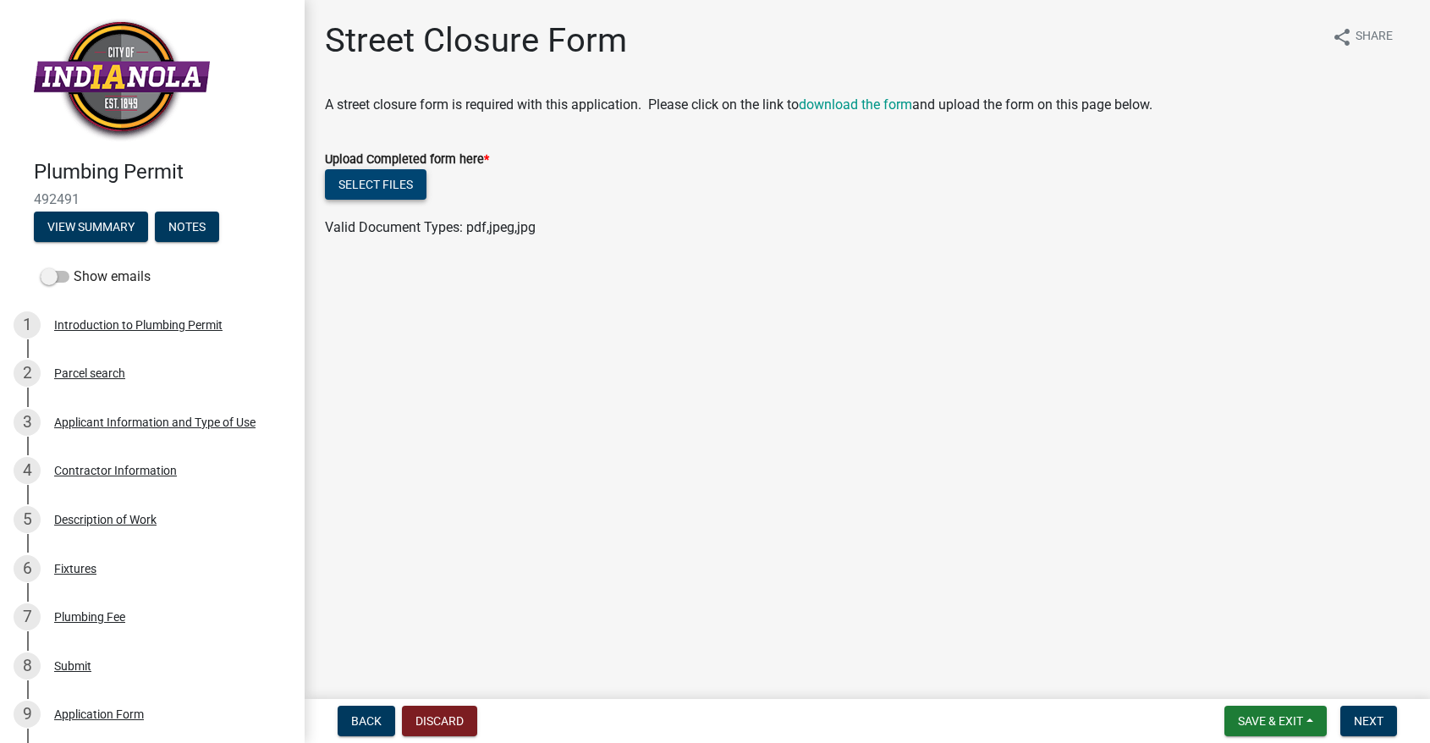
click at [351, 186] on button "Select files" at bounding box center [376, 184] width 102 height 30
click at [403, 176] on button "Select files" at bounding box center [376, 184] width 102 height 30
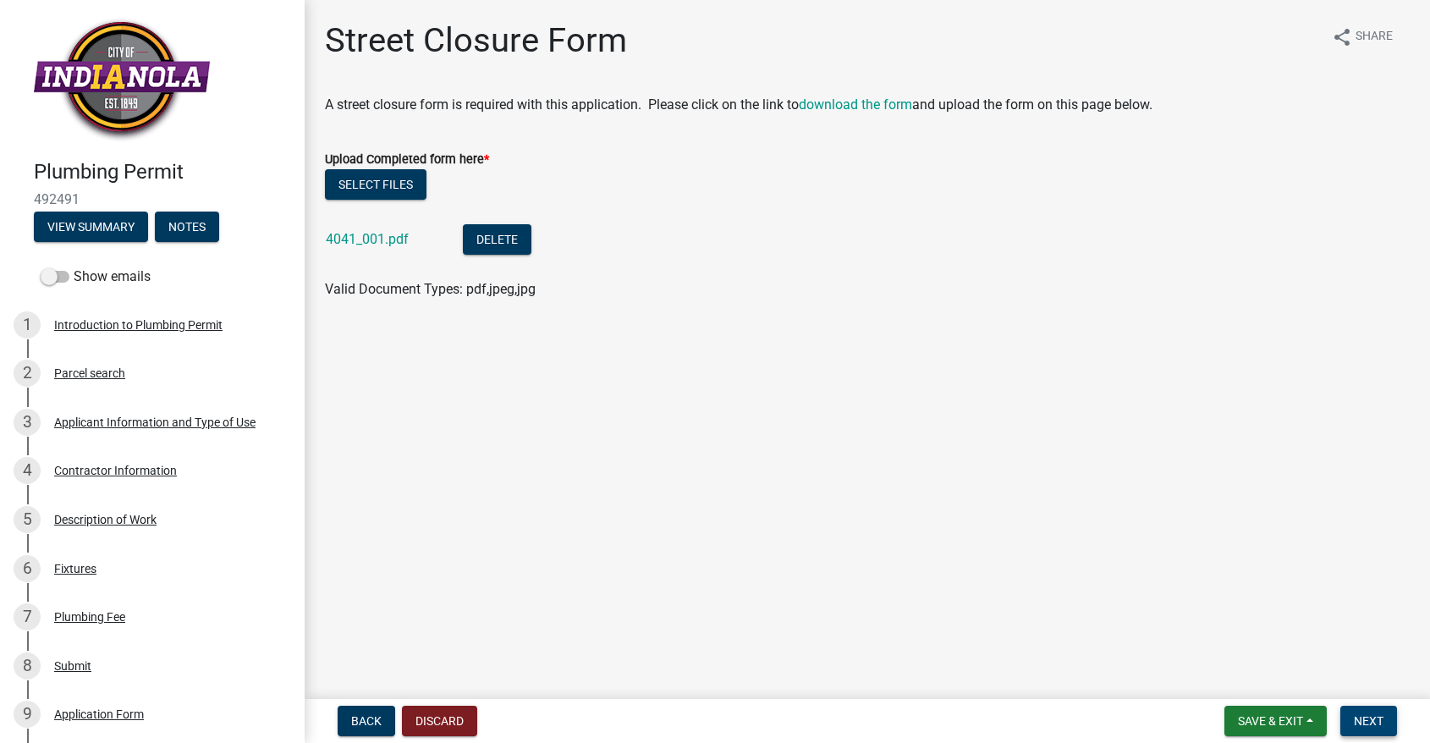
click at [1366, 714] on span "Next" at bounding box center [1368, 721] width 30 height 14
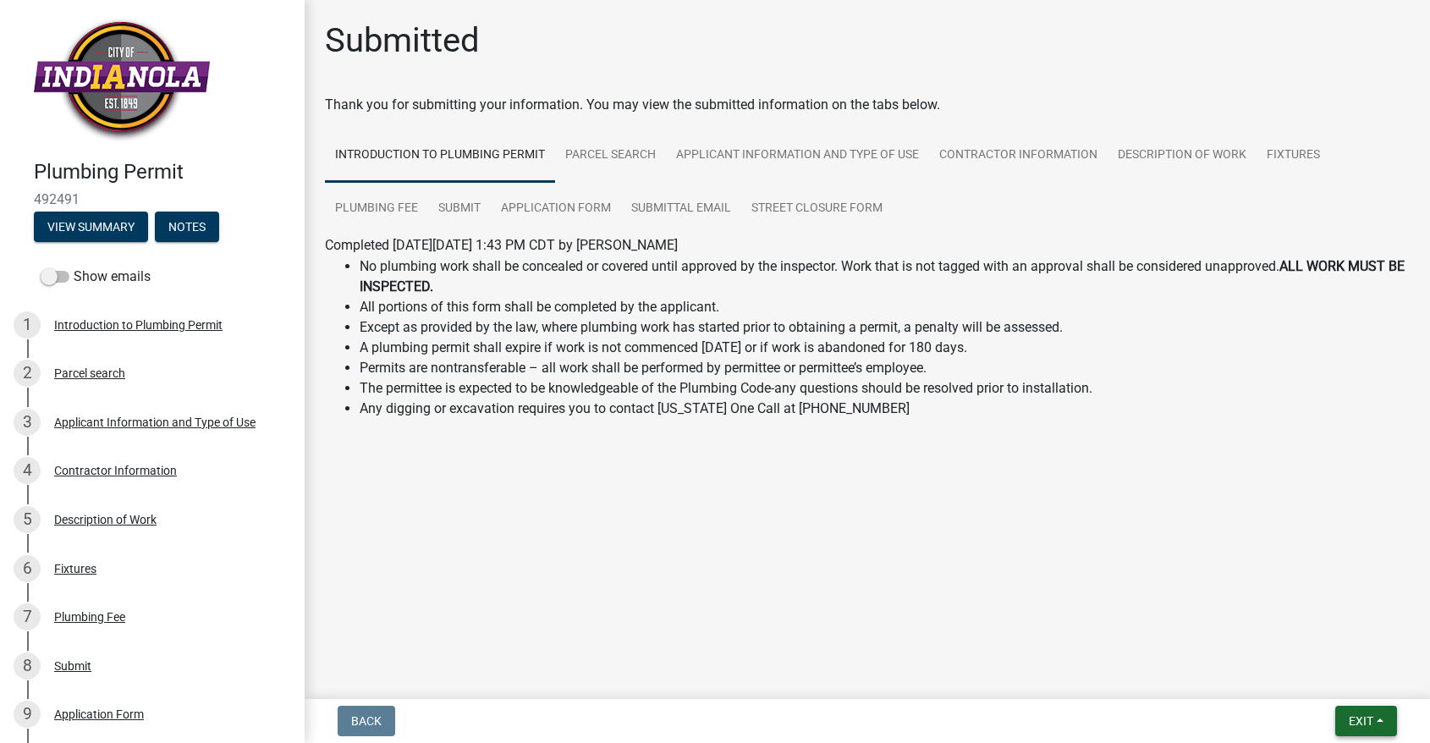
click at [1352, 714] on span "Exit" at bounding box center [1360, 721] width 25 height 14
click at [1337, 683] on button "Save & Exit" at bounding box center [1328, 676] width 135 height 41
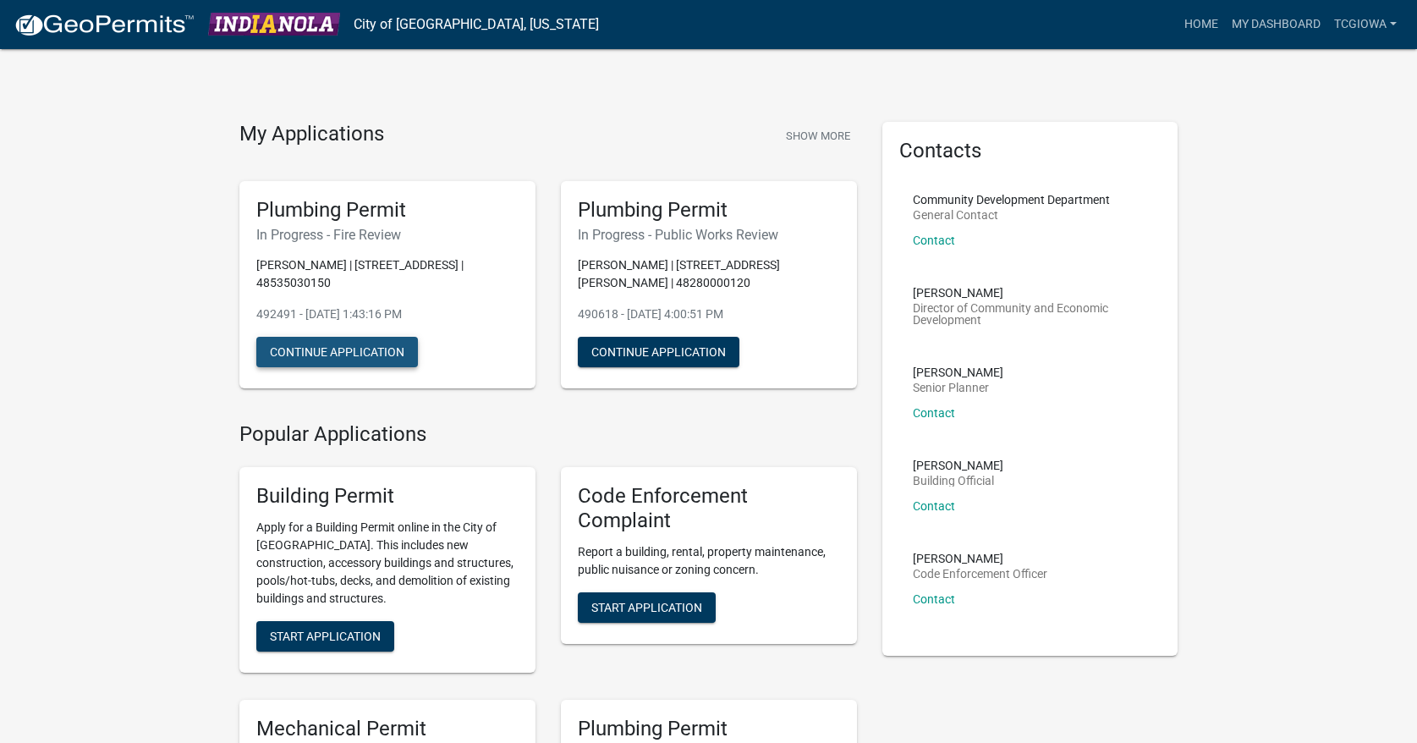
click at [335, 339] on button "Continue Application" at bounding box center [337, 352] width 162 height 30
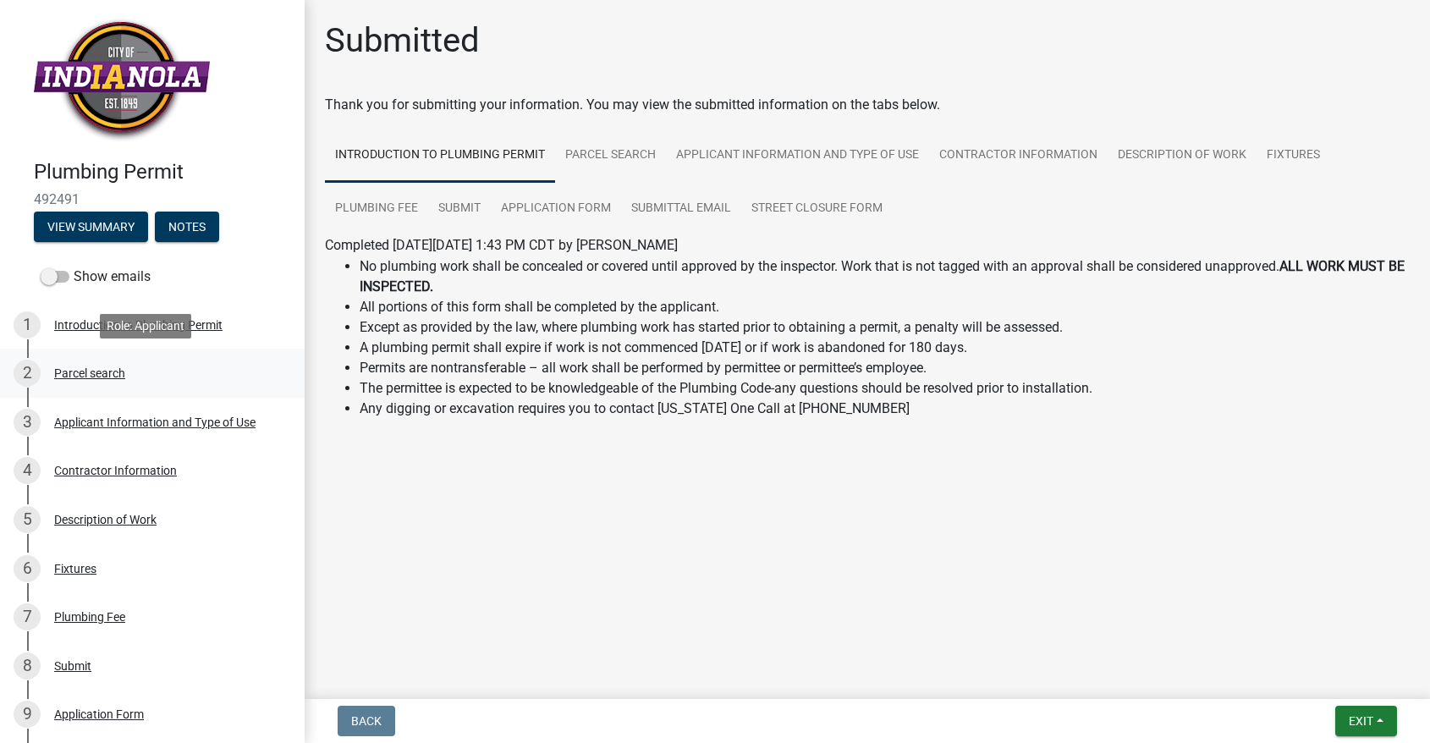
click at [94, 376] on div "Parcel search" at bounding box center [89, 373] width 71 height 12
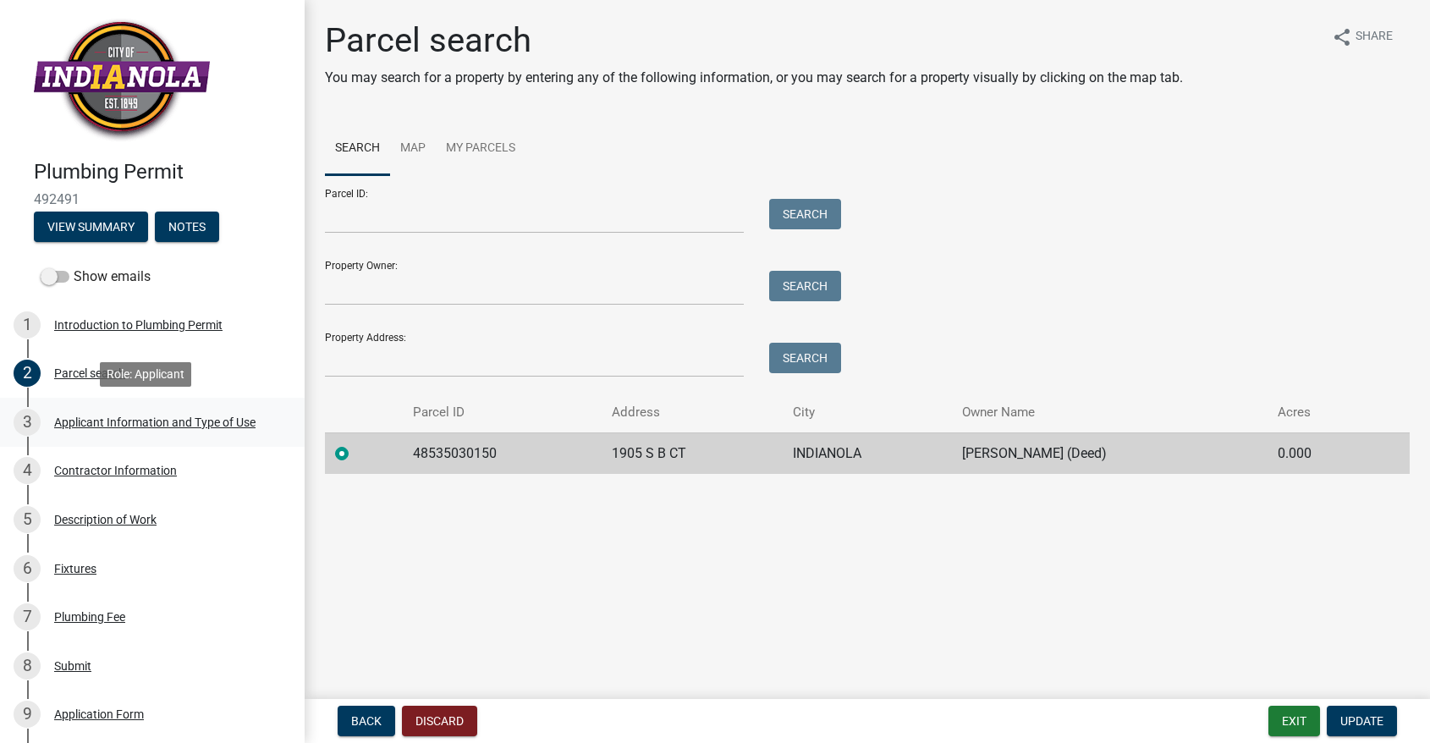
click at [79, 421] on div "Applicant Information and Type of Use" at bounding box center [154, 422] width 201 height 12
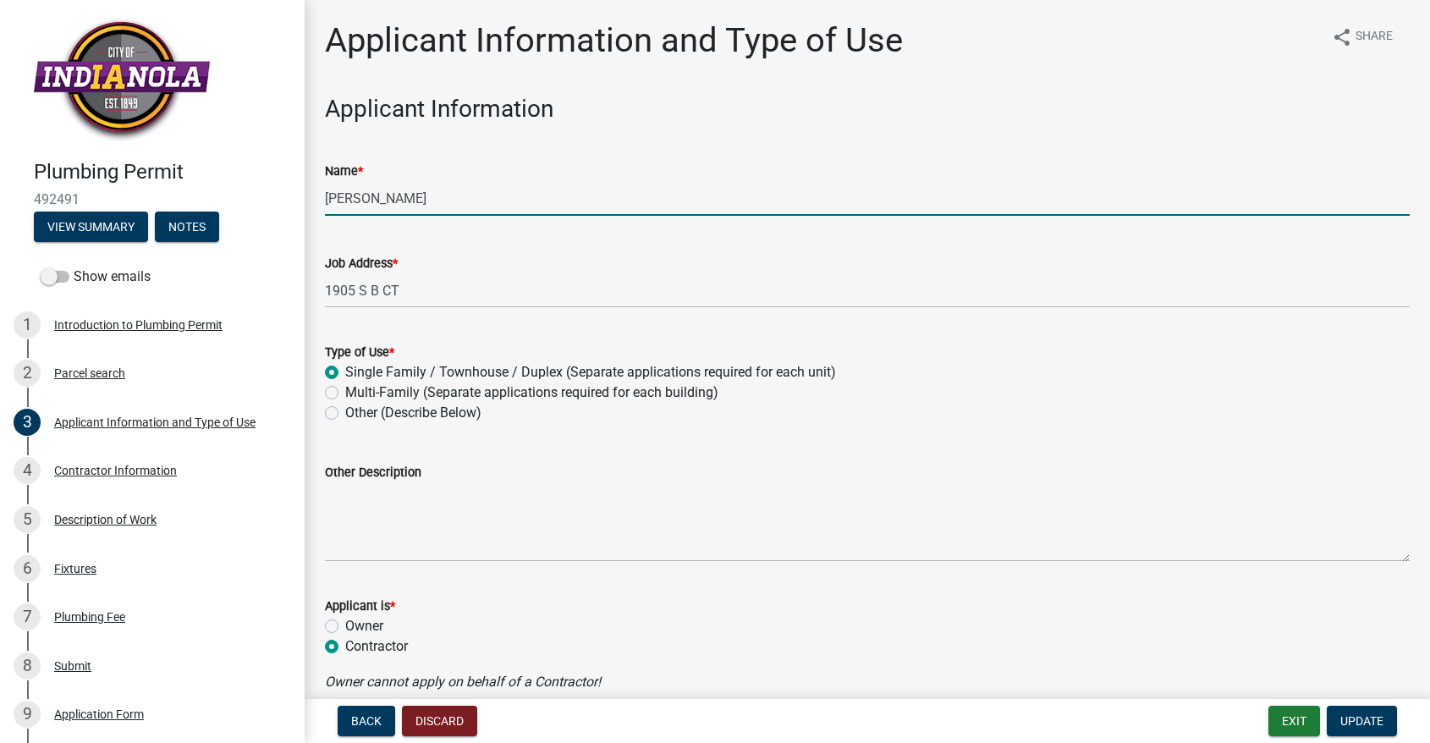
drag, startPoint x: 417, startPoint y: 195, endPoint x: 302, endPoint y: 194, distance: 115.0
type input "[PERSON_NAME]"
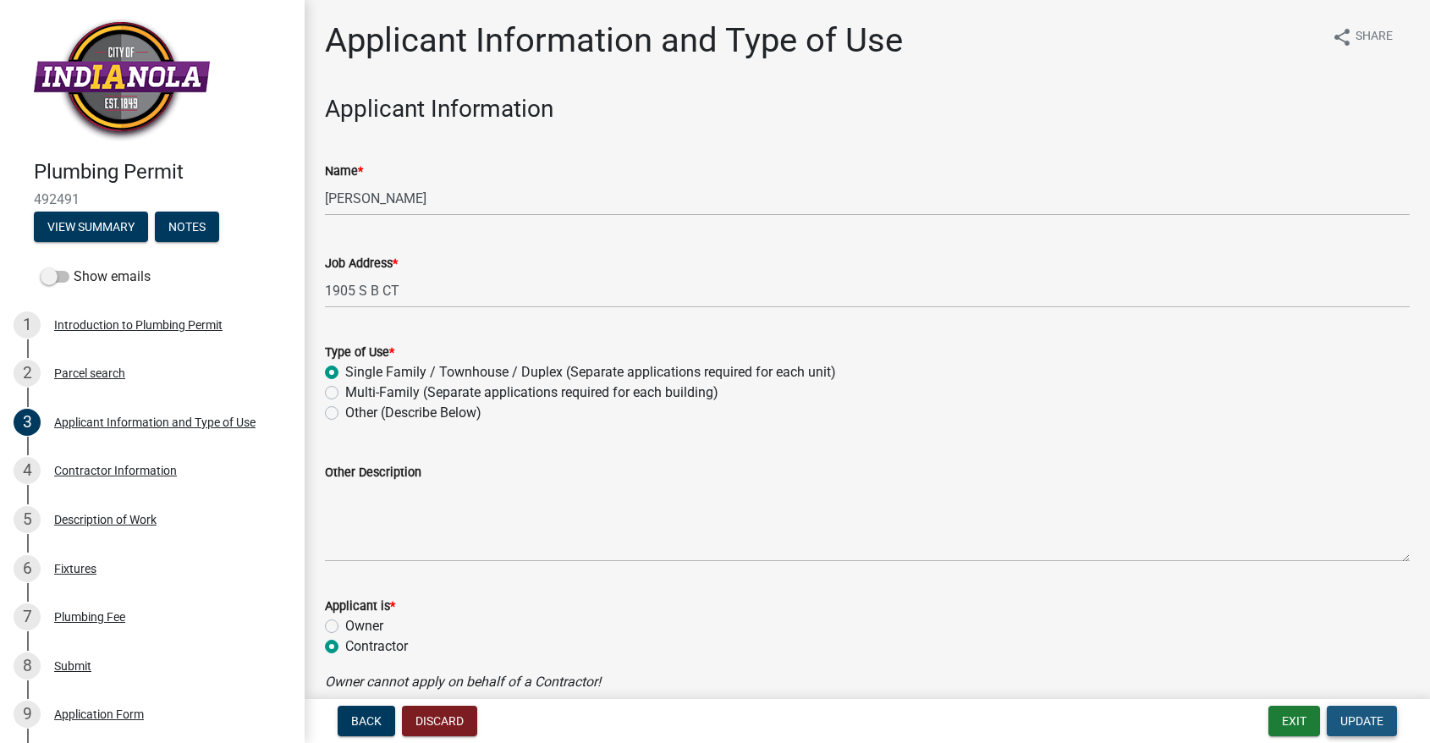
click at [1367, 729] on button "Update" at bounding box center [1361, 720] width 70 height 30
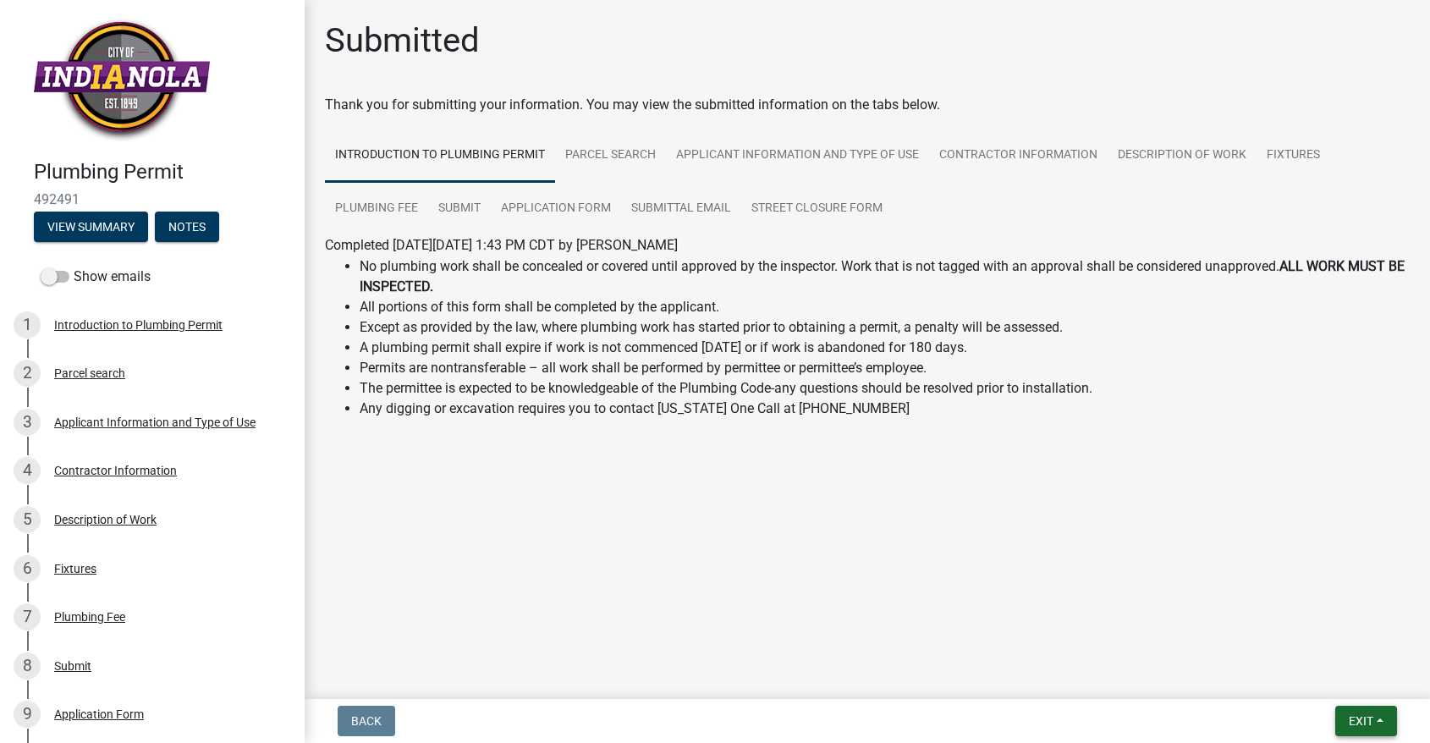
click at [1362, 727] on button "Exit" at bounding box center [1366, 720] width 62 height 30
click at [1359, 690] on button "Save & Exit" at bounding box center [1328, 676] width 135 height 41
